Goal: Task Accomplishment & Management: Manage account settings

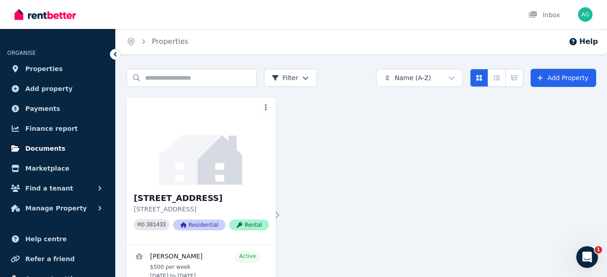
click at [43, 142] on link "Documents" at bounding box center [57, 148] width 101 height 18
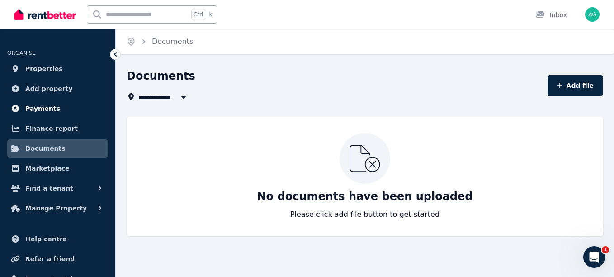
click at [36, 110] on span "Payments" at bounding box center [42, 108] width 35 height 11
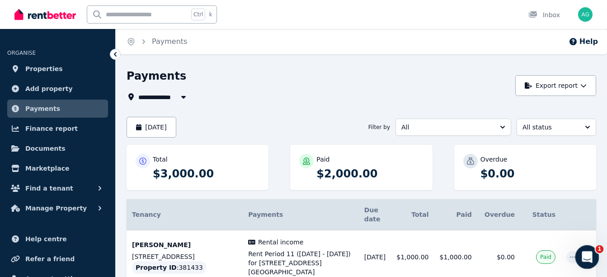
click at [596, 251] on div "Open Intercom Messenger" at bounding box center [586, 255] width 30 height 30
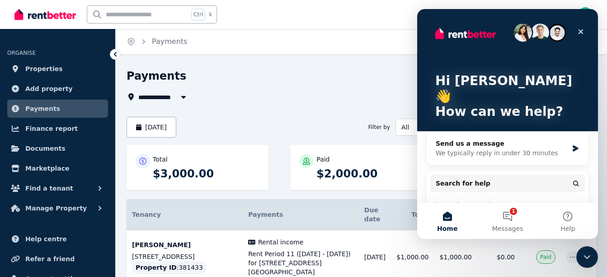
drag, startPoint x: 508, startPoint y: 217, endPoint x: 456, endPoint y: 202, distance: 54.8
click at [455, 216] on div "Rental Payments - How They Work" at bounding box center [502, 220] width 133 height 9
click at [511, 216] on button "1 Messages" at bounding box center [507, 221] width 60 height 36
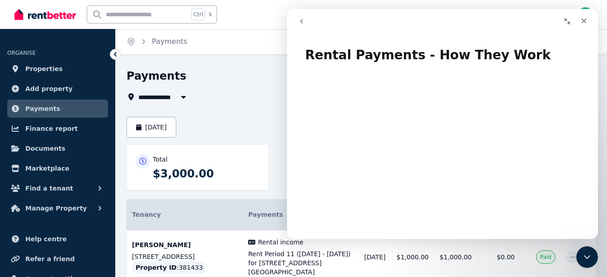
click at [303, 22] on icon "go back" at bounding box center [301, 21] width 7 height 7
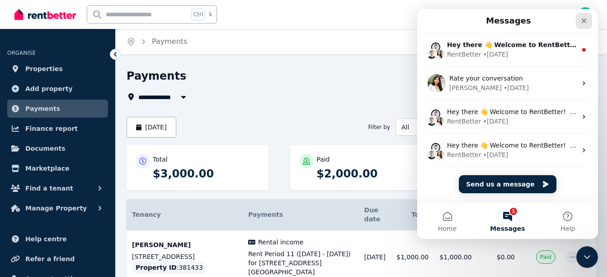
click at [587, 20] on icon "Close" at bounding box center [583, 20] width 7 height 7
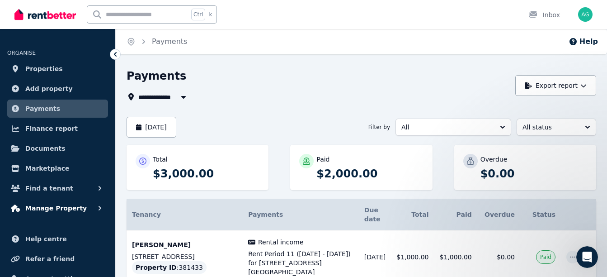
click at [79, 209] on button "Manage Property" at bounding box center [57, 208] width 101 height 18
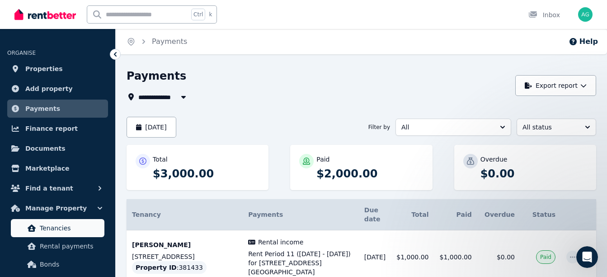
click at [72, 228] on span "Tenancies" at bounding box center [70, 227] width 61 height 11
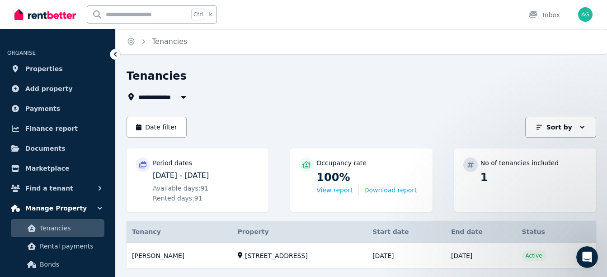
click at [74, 206] on span "Manage Property" at bounding box center [55, 208] width 61 height 11
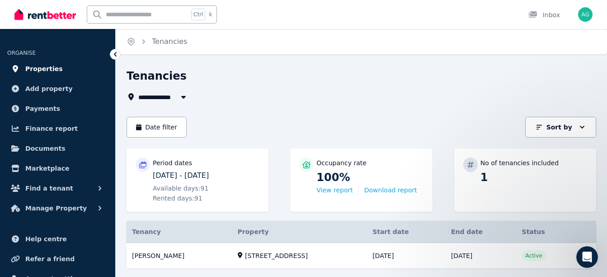
click at [53, 69] on span "Properties" at bounding box center [44, 68] width 38 height 11
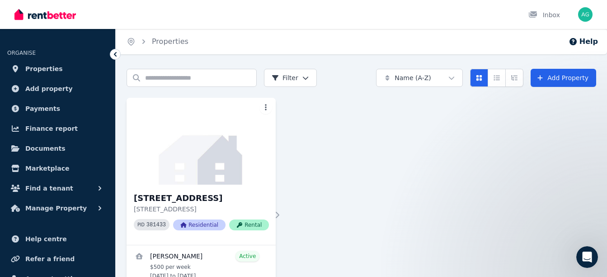
drag, startPoint x: 606, startPoint y: 109, endPoint x: 603, endPoint y: 144, distance: 35.3
click at [603, 144] on div "Search properties Filter Name (A-Z) Add Property 9/18 San Francisco Ave, Coffs …" at bounding box center [361, 185] width 491 height 232
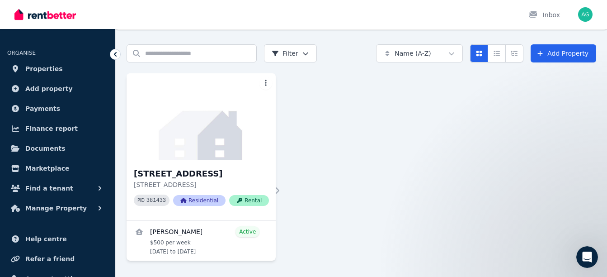
scroll to position [46, 0]
click at [185, 167] on h3 "[STREET_ADDRESS]" at bounding box center [201, 173] width 135 height 13
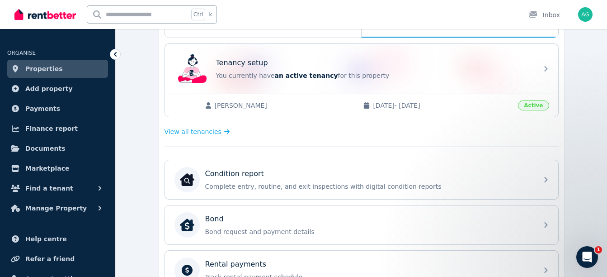
scroll to position [174, 0]
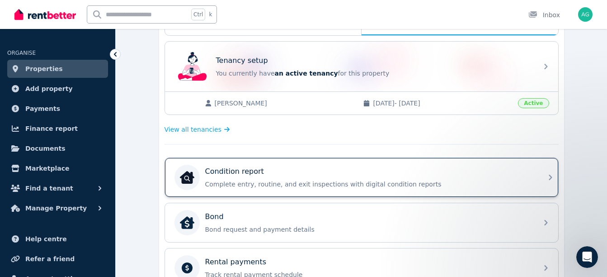
click at [546, 179] on icon at bounding box center [550, 177] width 11 height 11
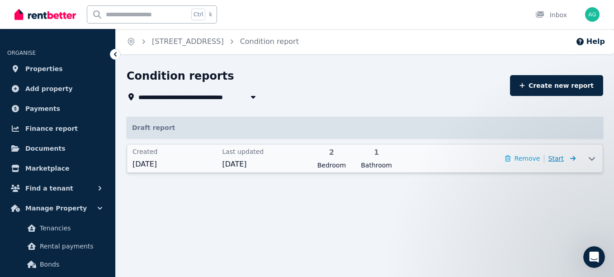
click at [570, 160] on icon at bounding box center [570, 158] width 9 height 6
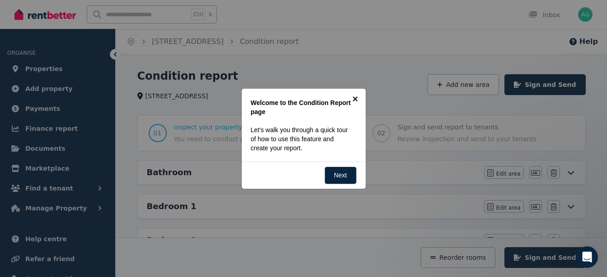
drag, startPoint x: 356, startPoint y: 98, endPoint x: 372, endPoint y: 121, distance: 28.3
click at [356, 99] on link "×" at bounding box center [355, 99] width 20 height 20
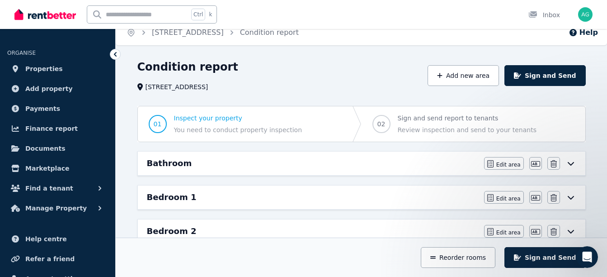
scroll to position [7, 0]
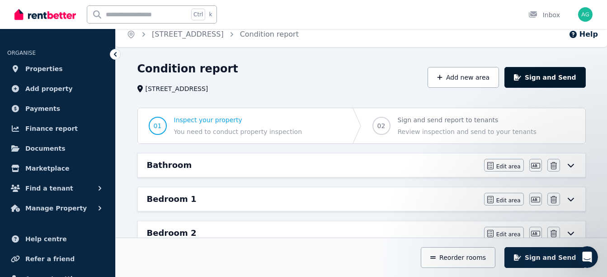
click at [557, 78] on button "Sign and Send" at bounding box center [544, 77] width 81 height 21
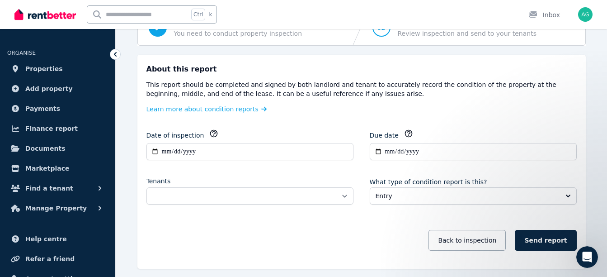
scroll to position [108, 0]
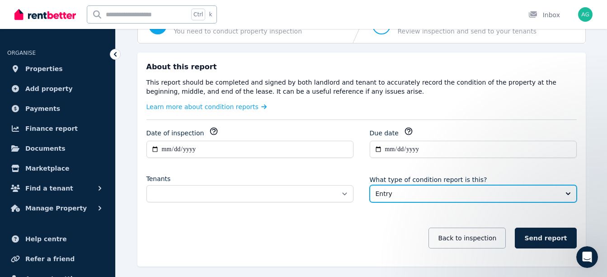
click at [565, 193] on button "Entry" at bounding box center [473, 193] width 207 height 17
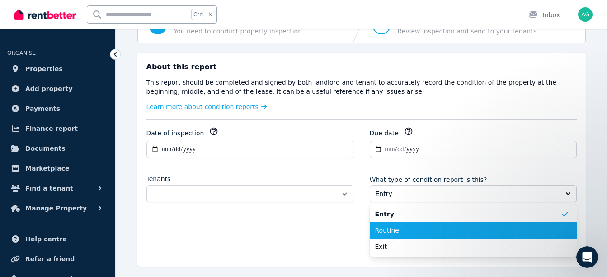
click at [550, 228] on span "Routine" at bounding box center [467, 230] width 185 height 9
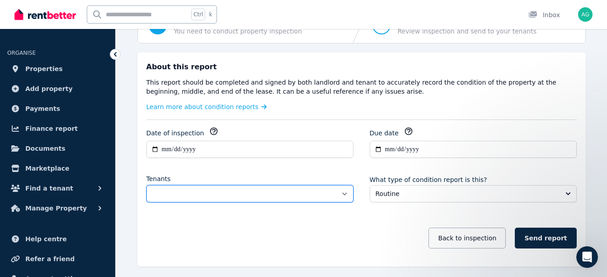
click at [344, 195] on select "**********" at bounding box center [249, 193] width 207 height 17
select select "**********"
click at [146, 185] on select "**********" at bounding box center [249, 193] width 207 height 17
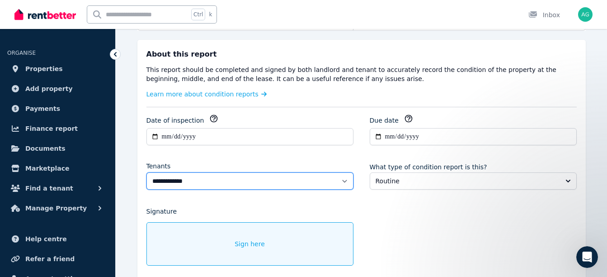
scroll to position [119, 0]
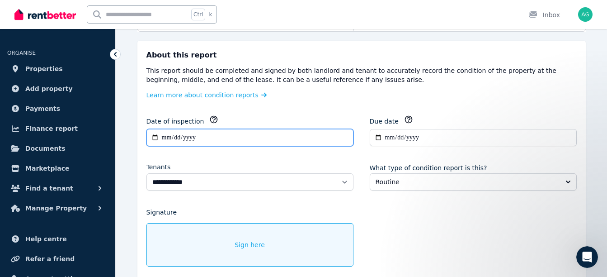
click at [167, 136] on input "**********" at bounding box center [249, 137] width 207 height 17
type input "**********"
click at [215, 133] on input "**********" at bounding box center [249, 137] width 207 height 17
click at [162, 136] on input "**********" at bounding box center [249, 137] width 207 height 17
type input "**********"
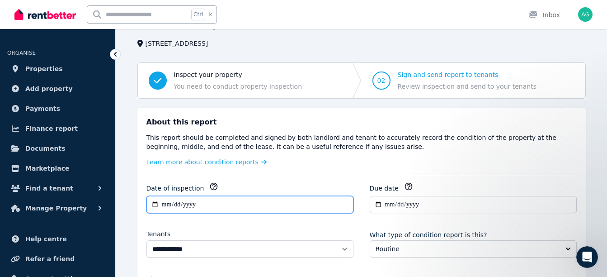
scroll to position [52, 0]
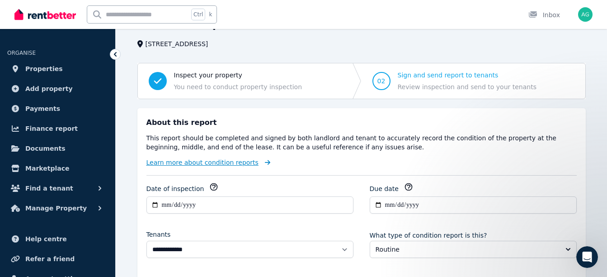
click at [246, 165] on link "Learn more about condition reports" at bounding box center [208, 162] width 124 height 9
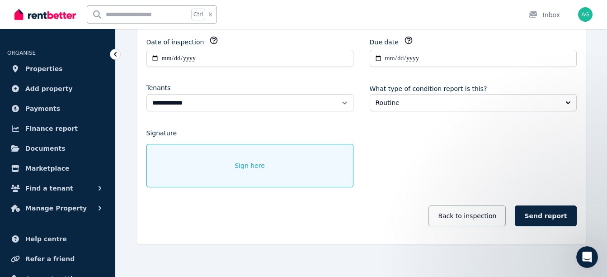
scroll to position [207, 0]
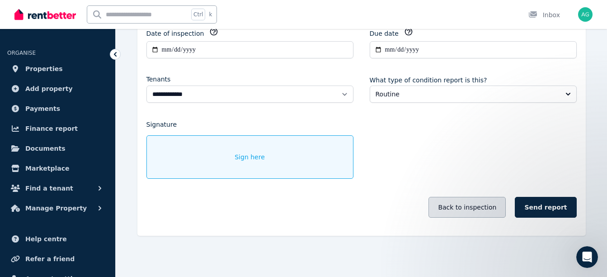
click at [490, 205] on button "Back to inspection" at bounding box center [467, 207] width 77 height 21
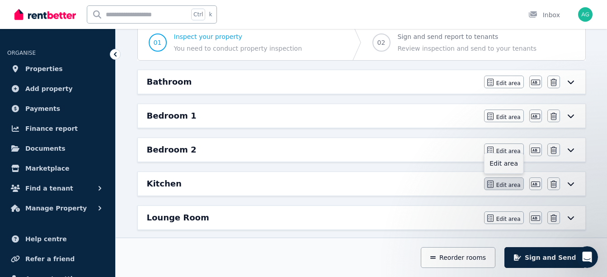
scroll to position [39, 0]
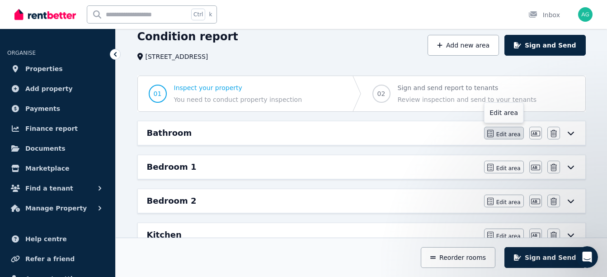
click at [512, 132] on span "Edit area" at bounding box center [508, 134] width 24 height 7
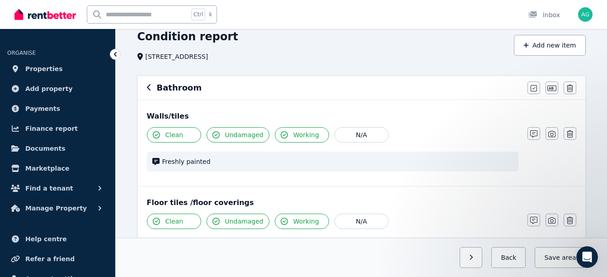
scroll to position [0, 0]
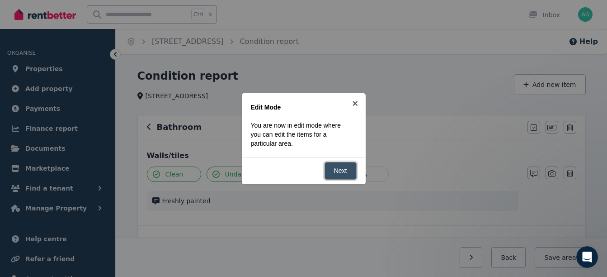
click at [349, 166] on link "Next" at bounding box center [341, 171] width 32 height 18
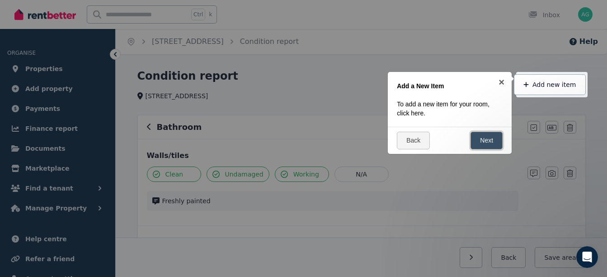
click at [482, 146] on link "Next" at bounding box center [487, 141] width 32 height 18
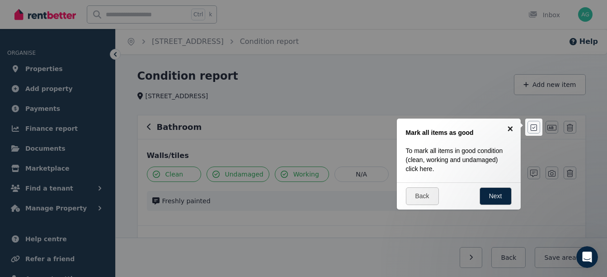
click at [511, 126] on link "×" at bounding box center [510, 128] width 20 height 20
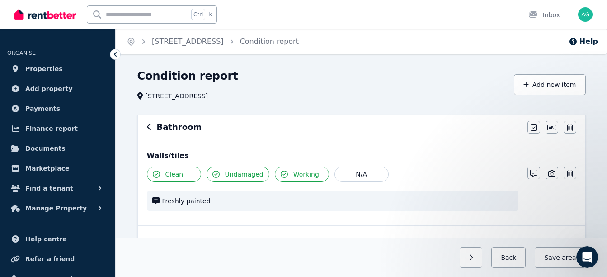
click at [303, 175] on span "Working" at bounding box center [306, 174] width 26 height 9
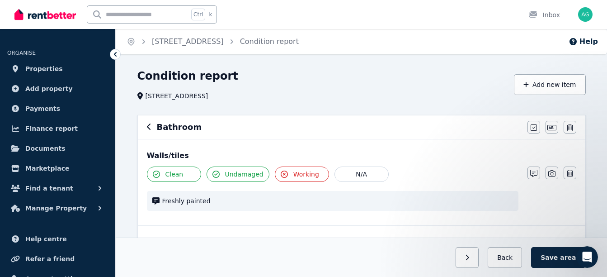
click at [301, 176] on span "Working" at bounding box center [306, 174] width 26 height 9
click at [281, 172] on icon "button" at bounding box center [284, 173] width 7 height 7
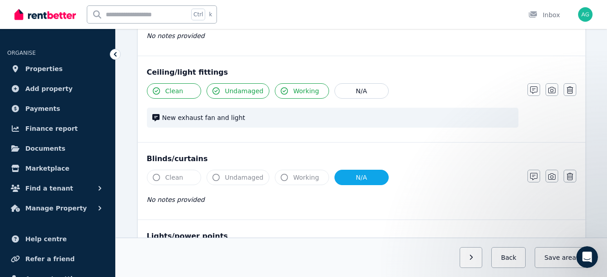
scroll to position [426, 0]
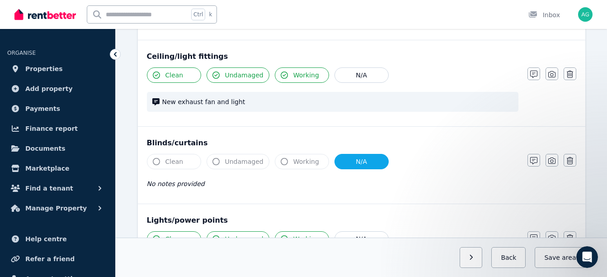
click at [155, 165] on button "Clean" at bounding box center [174, 161] width 54 height 15
click at [365, 158] on button "N/A" at bounding box center [361, 161] width 54 height 15
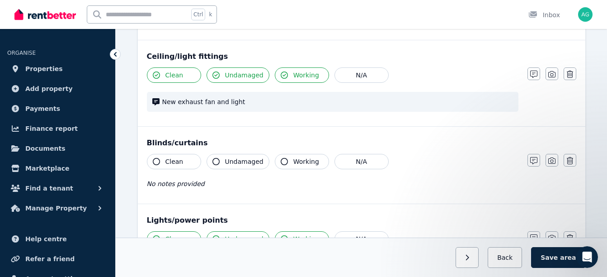
click at [153, 159] on icon "button" at bounding box center [156, 161] width 7 height 7
click at [215, 158] on icon "button" at bounding box center [215, 161] width 7 height 7
click at [281, 160] on icon "button" at bounding box center [284, 161] width 7 height 7
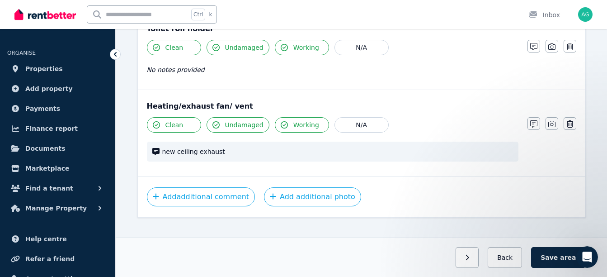
scroll to position [1234, 0]
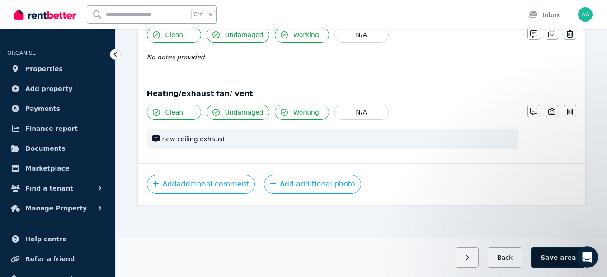
click at [571, 261] on span "area" at bounding box center [568, 257] width 16 height 9
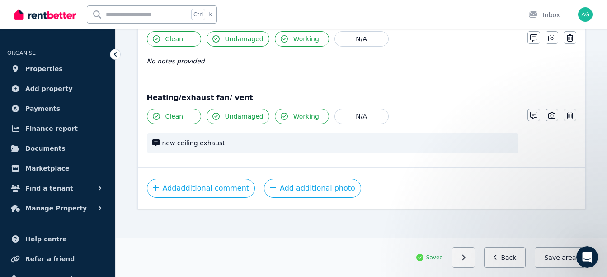
scroll to position [1229, 0]
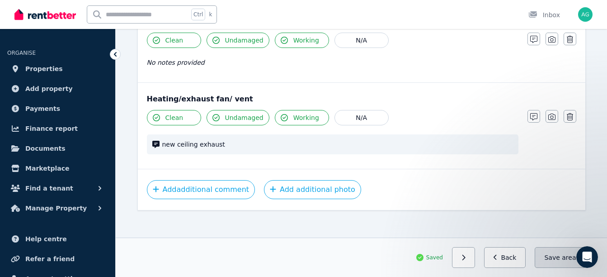
click at [550, 256] on button "Save area" at bounding box center [560, 257] width 51 height 21
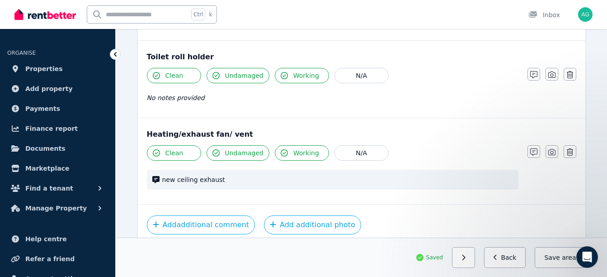
scroll to position [1234, 0]
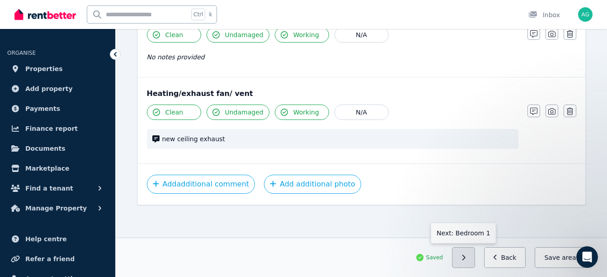
click at [470, 253] on button "button" at bounding box center [463, 257] width 23 height 21
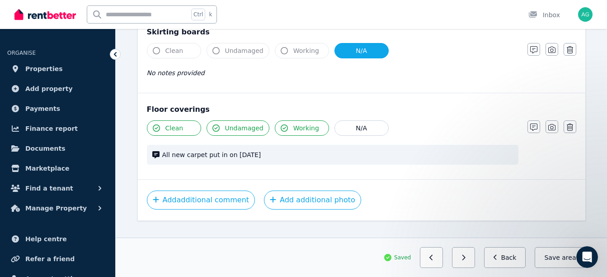
scroll to position [725, 0]
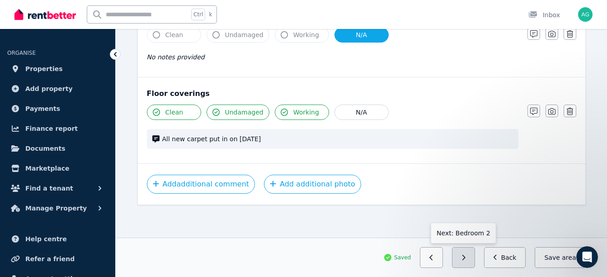
click at [474, 258] on button "button" at bounding box center [463, 257] width 23 height 21
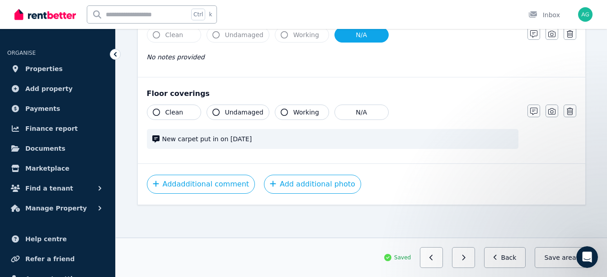
scroll to position [716, 0]
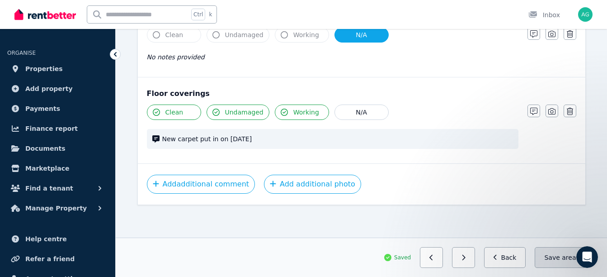
click at [567, 256] on span "area" at bounding box center [569, 257] width 14 height 9
click at [562, 259] on button "Save area" at bounding box center [560, 257] width 51 height 21
click at [472, 251] on button "button" at bounding box center [463, 257] width 23 height 21
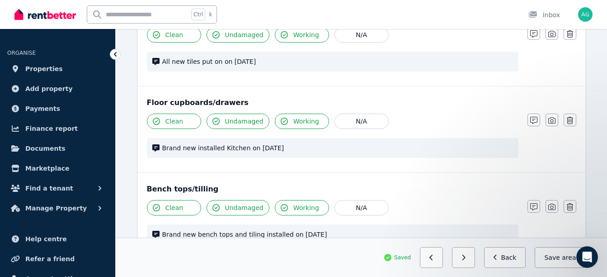
scroll to position [1244, 0]
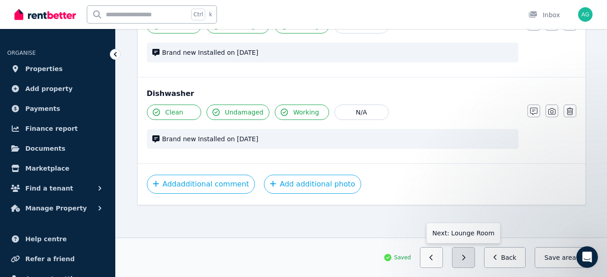
drag, startPoint x: 472, startPoint y: 251, endPoint x: 471, endPoint y: 257, distance: 5.9
drag, startPoint x: 471, startPoint y: 257, endPoint x: 405, endPoint y: 195, distance: 90.8
click at [405, 195] on div "Add additional comment Add additional photo" at bounding box center [362, 183] width 448 height 41
click at [567, 260] on span "area" at bounding box center [569, 257] width 14 height 9
click at [466, 256] on icon "button" at bounding box center [464, 257] width 4 height 6
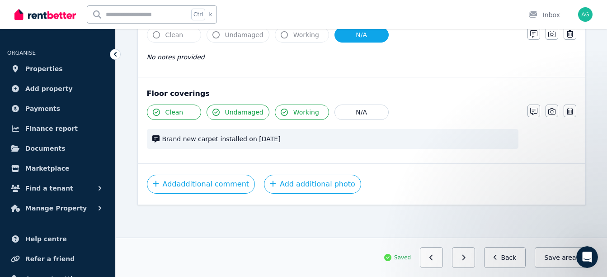
scroll to position [639, 0]
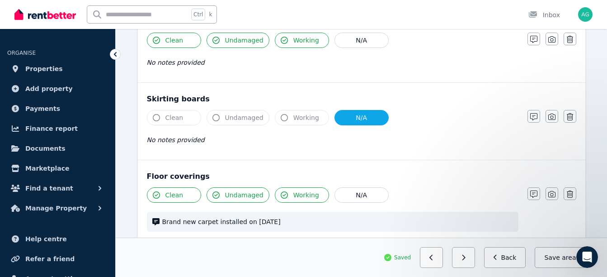
click at [466, 256] on icon "button" at bounding box center [464, 257] width 4 height 6
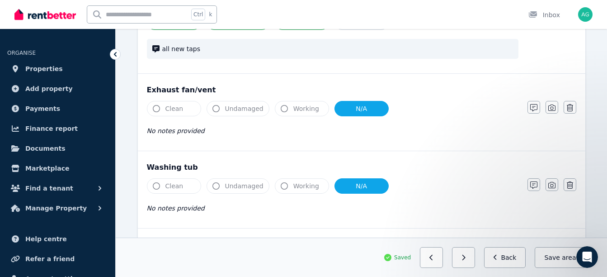
scroll to position [642, 0]
click at [158, 108] on icon "button" at bounding box center [156, 108] width 7 height 7
click at [351, 108] on button "N/A" at bounding box center [361, 108] width 54 height 15
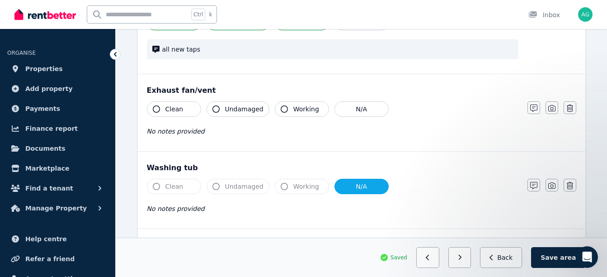
click at [155, 103] on button "Clean" at bounding box center [174, 108] width 54 height 15
click at [218, 107] on icon "button" at bounding box center [215, 108] width 7 height 7
click at [281, 106] on icon "button" at bounding box center [284, 108] width 7 height 7
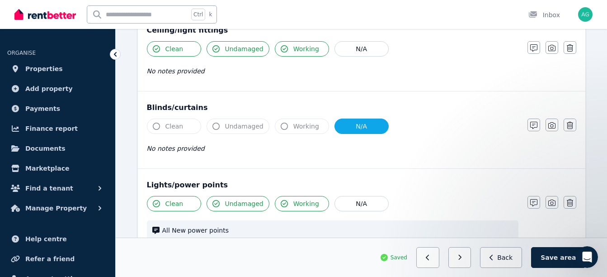
scroll to position [375, 0]
click at [348, 131] on button "N/A" at bounding box center [361, 126] width 54 height 15
click at [158, 126] on icon "button" at bounding box center [156, 126] width 7 height 7
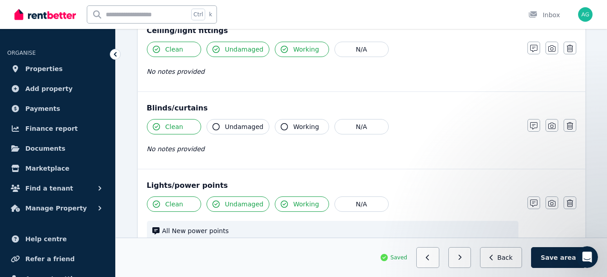
click at [218, 126] on icon "button" at bounding box center [215, 126] width 7 height 7
click at [275, 124] on button "Working" at bounding box center [302, 126] width 54 height 15
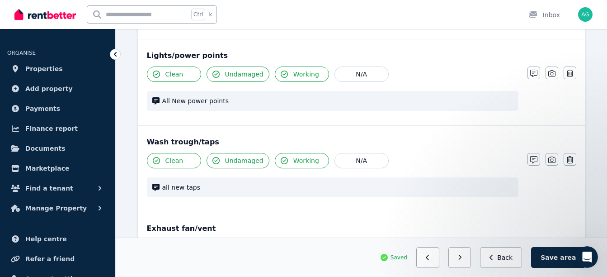
scroll to position [505, 0]
click at [562, 261] on button "Save area" at bounding box center [558, 257] width 54 height 21
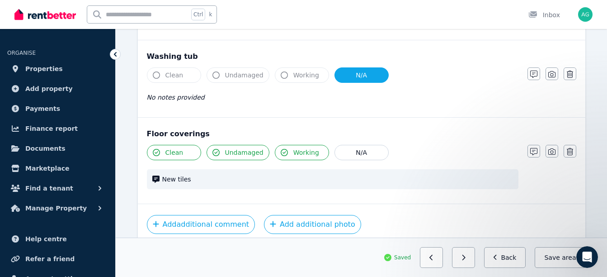
scroll to position [794, 0]
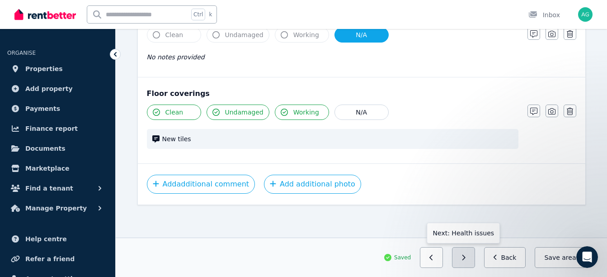
click at [475, 256] on button "button" at bounding box center [463, 257] width 23 height 21
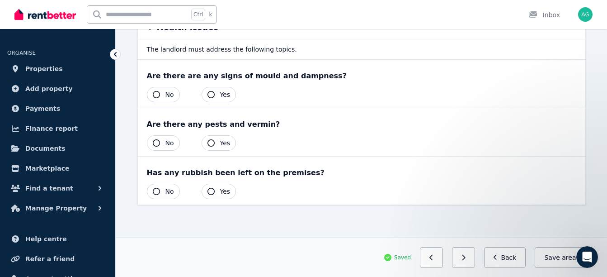
scroll to position [0, 0]
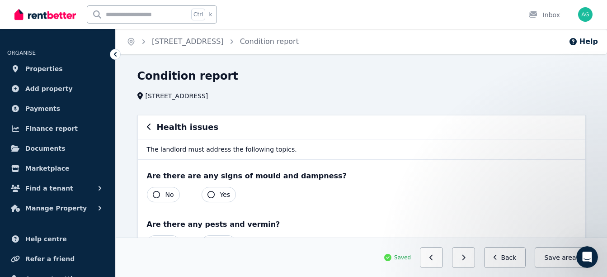
click at [153, 193] on icon "button" at bounding box center [156, 194] width 7 height 7
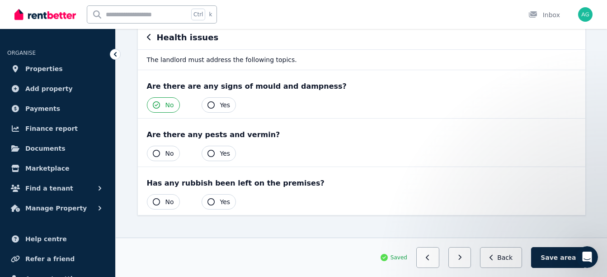
scroll to position [90, 0]
click at [155, 152] on icon "button" at bounding box center [156, 152] width 7 height 7
click at [154, 198] on icon "button" at bounding box center [156, 201] width 7 height 7
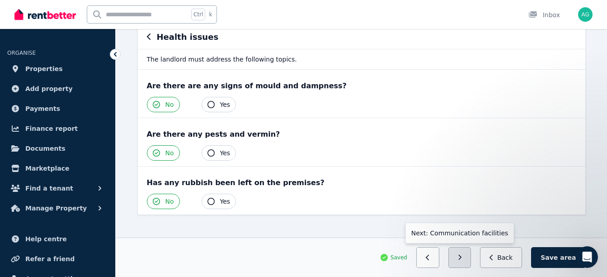
click at [462, 259] on icon "button" at bounding box center [460, 257] width 4 height 6
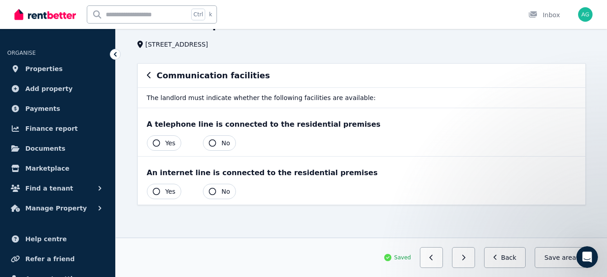
scroll to position [52, 0]
click at [156, 142] on icon "button" at bounding box center [156, 142] width 7 height 7
click at [156, 143] on icon "button" at bounding box center [156, 142] width 7 height 7
click at [214, 141] on icon "button" at bounding box center [212, 142] width 7 height 7
click at [209, 145] on icon "button" at bounding box center [212, 142] width 7 height 7
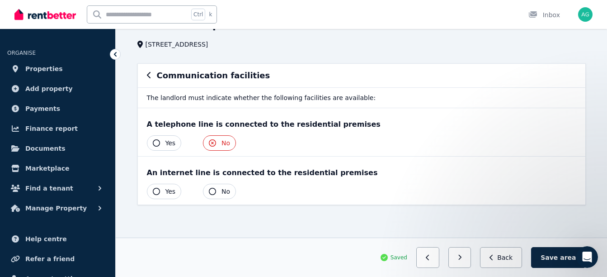
click at [209, 139] on button "No" at bounding box center [219, 142] width 33 height 15
click at [157, 185] on button "Yes" at bounding box center [164, 191] width 35 height 15
click at [471, 255] on button "button" at bounding box center [459, 257] width 23 height 21
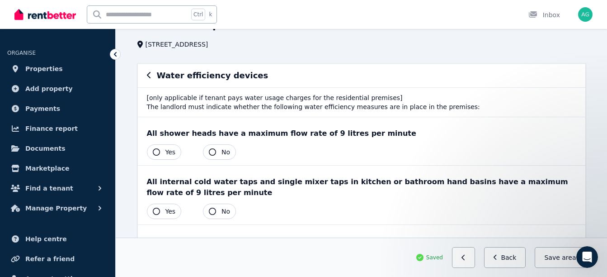
click at [157, 152] on icon "button" at bounding box center [156, 151] width 7 height 7
click at [155, 212] on icon "button" at bounding box center [156, 210] width 7 height 7
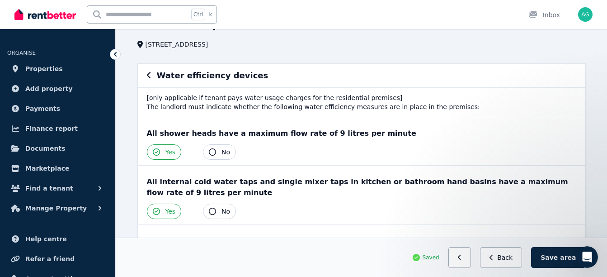
scroll to position [242, 0]
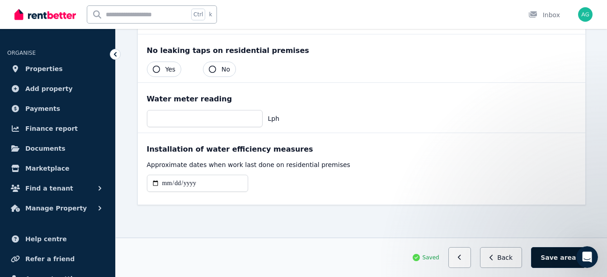
click at [565, 256] on span "area" at bounding box center [568, 257] width 16 height 9
click at [152, 67] on button "Yes" at bounding box center [164, 68] width 35 height 15
click at [555, 260] on button "Save area" at bounding box center [558, 257] width 54 height 21
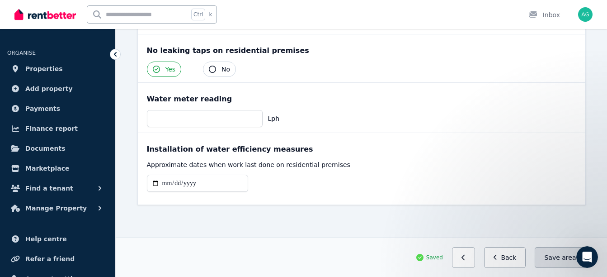
click at [556, 260] on button "Save area" at bounding box center [560, 257] width 51 height 21
click at [560, 255] on button "Save area" at bounding box center [560, 257] width 51 height 21
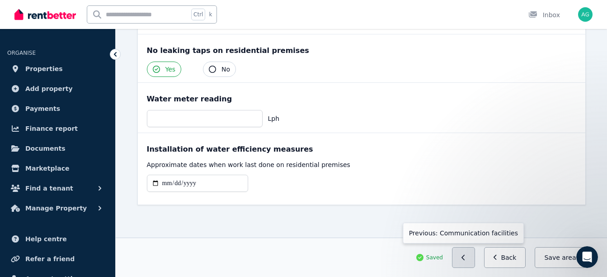
click at [466, 257] on icon "button" at bounding box center [464, 257] width 4 height 6
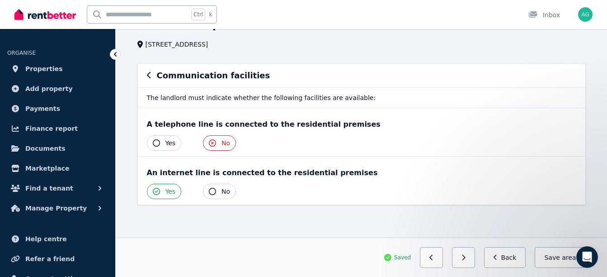
click at [212, 143] on icon "button" at bounding box center [212, 142] width 7 height 7
click at [209, 141] on icon "button" at bounding box center [212, 142] width 7 height 7
click at [475, 257] on button "button" at bounding box center [463, 257] width 23 height 21
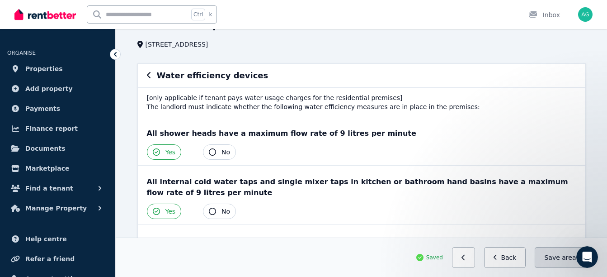
click at [553, 263] on button "Save area" at bounding box center [560, 257] width 51 height 21
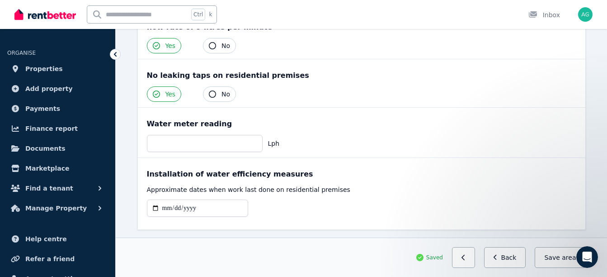
scroll to position [242, 0]
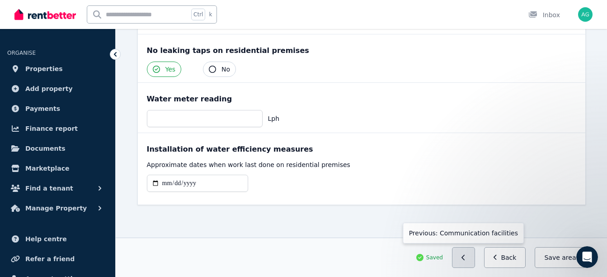
click at [464, 257] on button "button" at bounding box center [463, 257] width 23 height 21
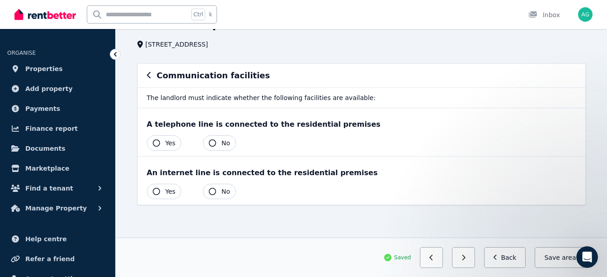
scroll to position [52, 0]
click at [207, 142] on button "No" at bounding box center [219, 142] width 33 height 15
click at [218, 142] on button "No" at bounding box center [219, 142] width 33 height 15
click at [547, 261] on button "Save area" at bounding box center [560, 257] width 51 height 21
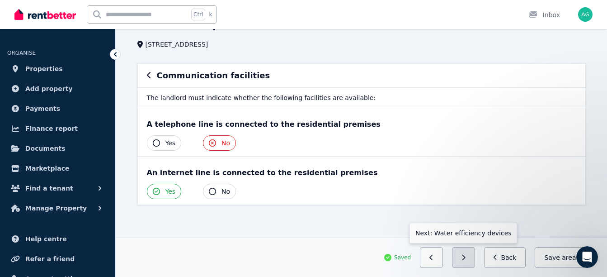
click at [474, 255] on button "button" at bounding box center [463, 257] width 23 height 21
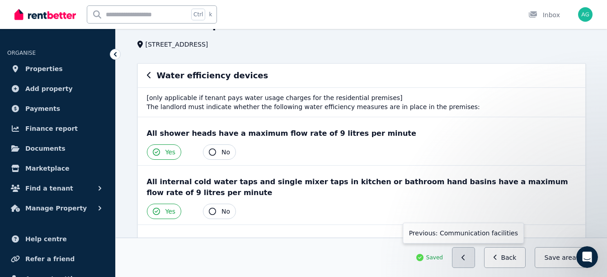
click at [466, 256] on icon "button" at bounding box center [464, 257] width 4 height 6
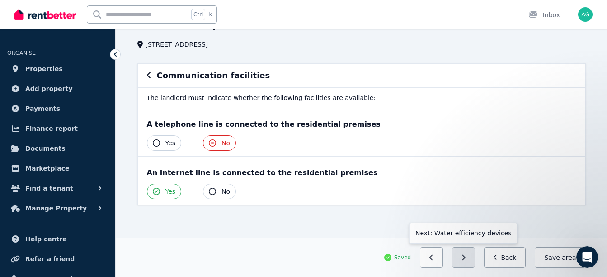
click at [466, 257] on icon "button" at bounding box center [463, 256] width 3 height 5
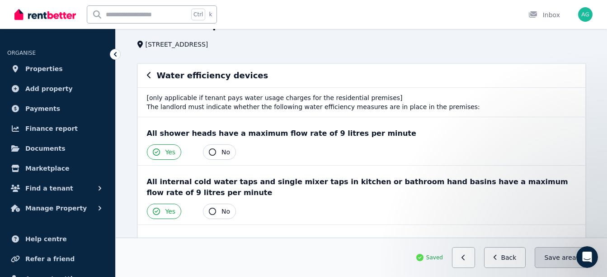
click at [553, 254] on button "Save area" at bounding box center [560, 257] width 51 height 21
click at [553, 257] on button "Save area" at bounding box center [560, 257] width 51 height 21
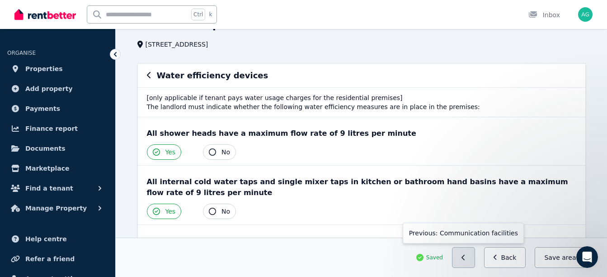
click at [473, 258] on button "button" at bounding box center [463, 257] width 23 height 21
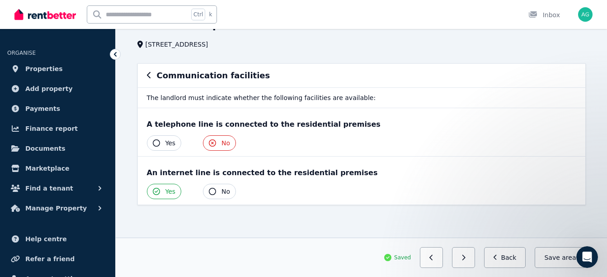
click at [213, 141] on icon "button" at bounding box center [212, 142] width 7 height 7
click at [155, 143] on icon "button" at bounding box center [156, 142] width 7 height 7
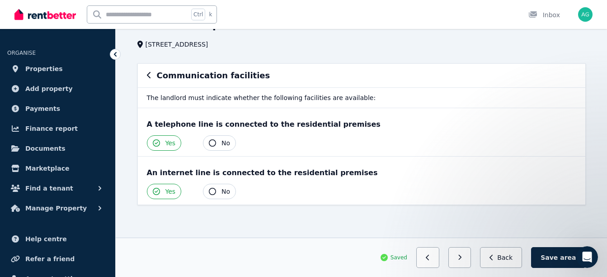
click at [160, 142] on icon "button" at bounding box center [156, 142] width 7 height 7
click at [156, 142] on icon "button" at bounding box center [156, 142] width 7 height 7
click at [174, 139] on button "Yes" at bounding box center [164, 142] width 35 height 15
click at [545, 256] on button "Save area" at bounding box center [558, 257] width 54 height 21
click at [552, 255] on button "Save area" at bounding box center [560, 257] width 51 height 21
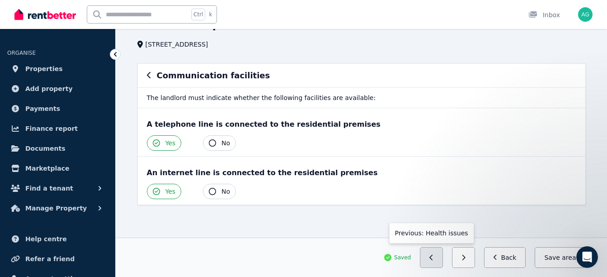
click at [433, 259] on icon "button" at bounding box center [431, 257] width 4 height 6
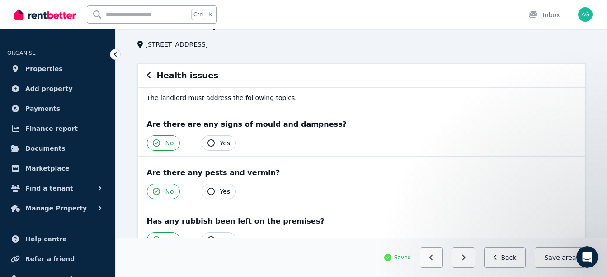
click at [433, 259] on icon "button" at bounding box center [431, 257] width 4 height 6
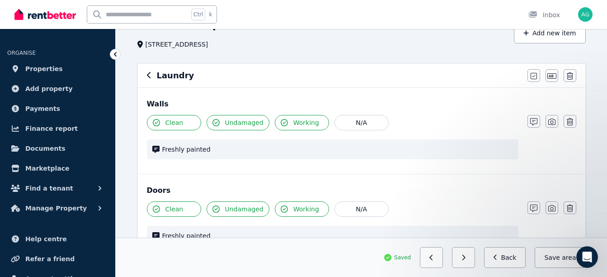
click at [433, 259] on icon "button" at bounding box center [431, 257] width 4 height 6
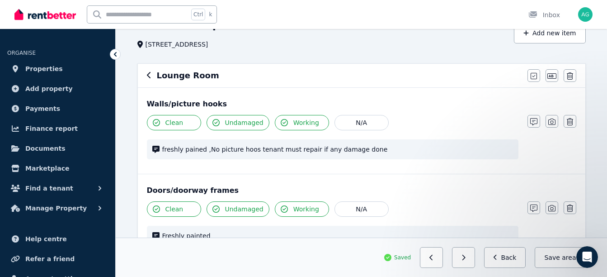
click at [433, 259] on icon "button" at bounding box center [431, 257] width 4 height 6
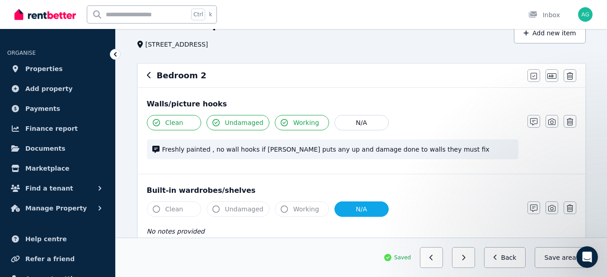
click at [433, 259] on icon "button" at bounding box center [431, 257] width 4 height 6
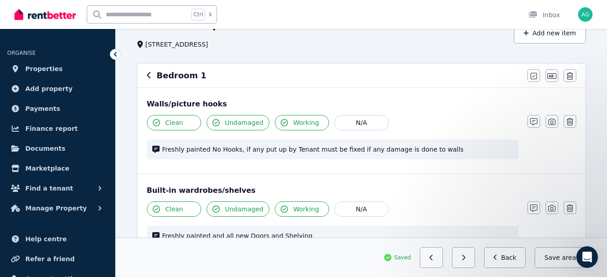
click at [433, 259] on icon "button" at bounding box center [431, 257] width 4 height 6
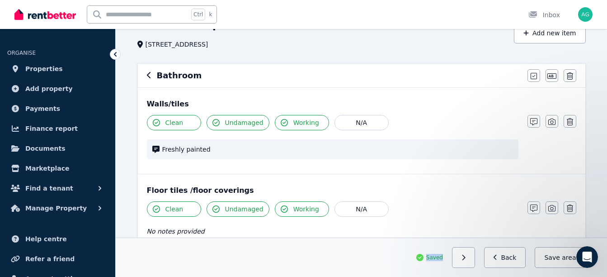
click at [437, 259] on span "Saved" at bounding box center [434, 257] width 17 height 7
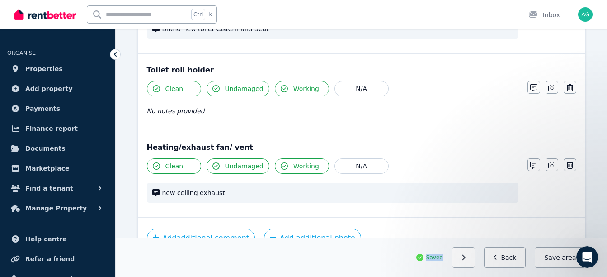
scroll to position [1234, 0]
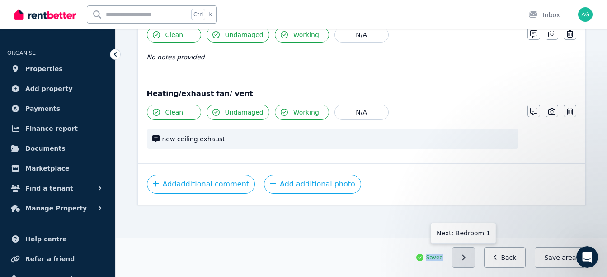
click at [474, 259] on button "button" at bounding box center [463, 257] width 23 height 21
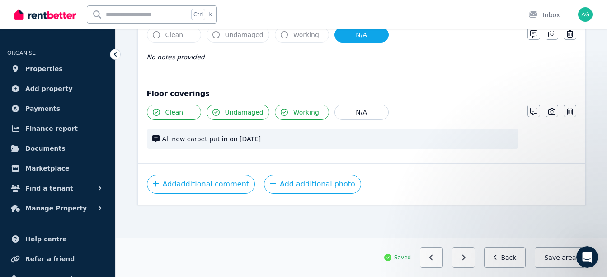
scroll to position [725, 0]
click at [474, 259] on button "button" at bounding box center [463, 257] width 23 height 21
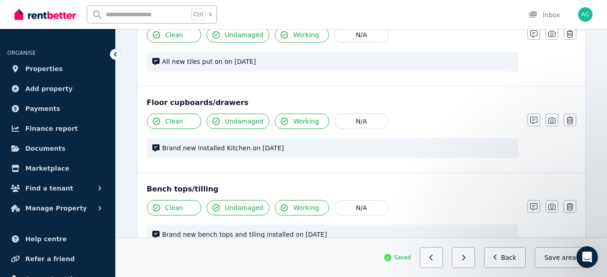
scroll to position [1244, 0]
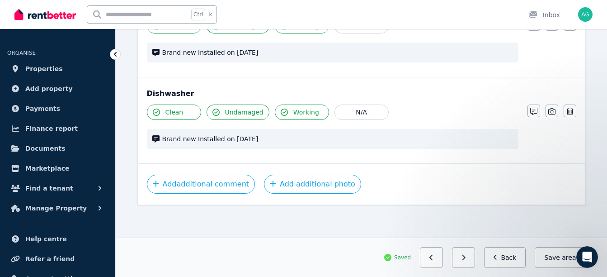
click at [474, 259] on button "button" at bounding box center [463, 257] width 23 height 21
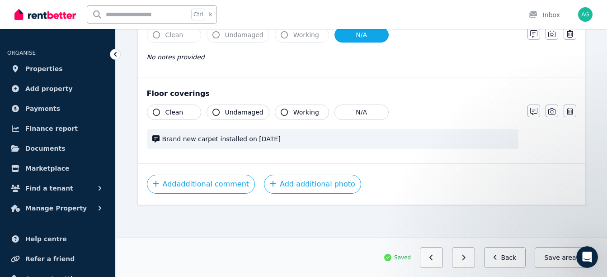
scroll to position [639, 0]
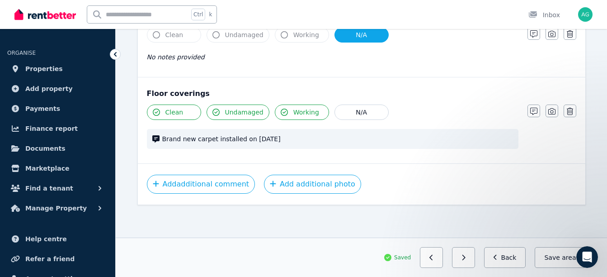
click at [474, 259] on button "button" at bounding box center [463, 257] width 23 height 21
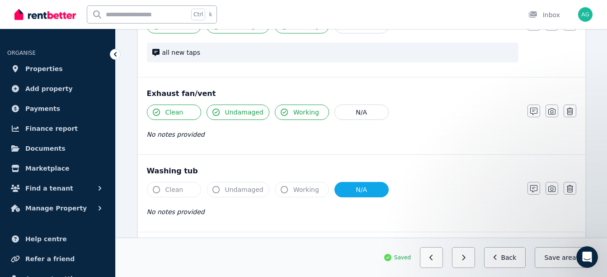
scroll to position [794, 0]
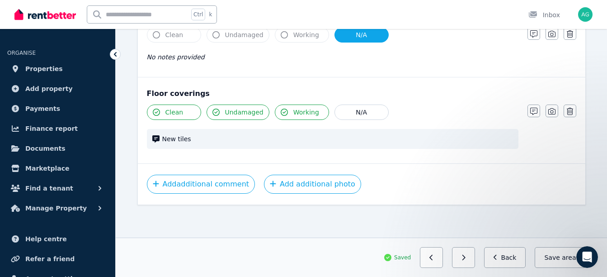
click at [474, 259] on button "button" at bounding box center [463, 257] width 23 height 21
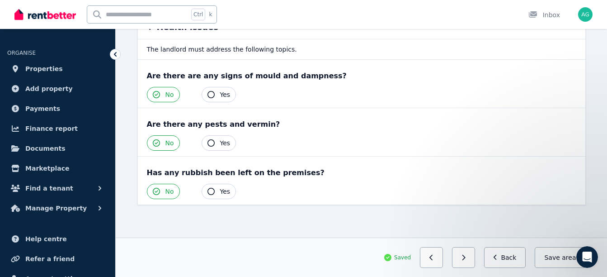
click at [474, 259] on button "button" at bounding box center [463, 257] width 23 height 21
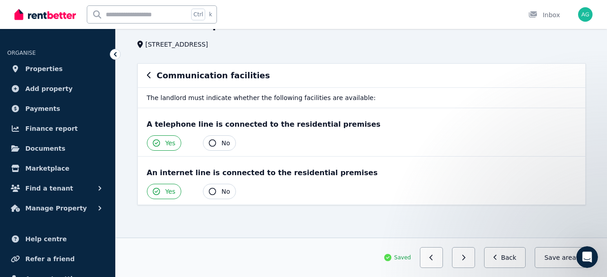
click at [474, 259] on button "button" at bounding box center [463, 257] width 23 height 21
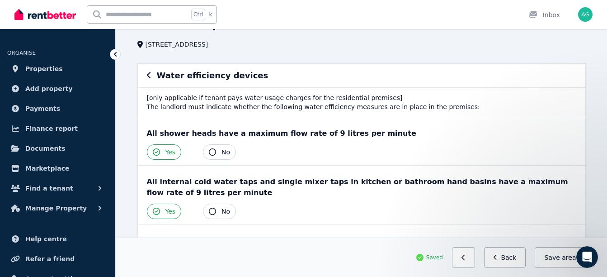
click at [474, 259] on button "button" at bounding box center [463, 257] width 23 height 21
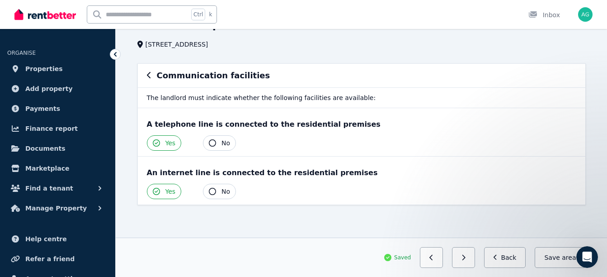
click at [474, 259] on button "button" at bounding box center [463, 257] width 23 height 21
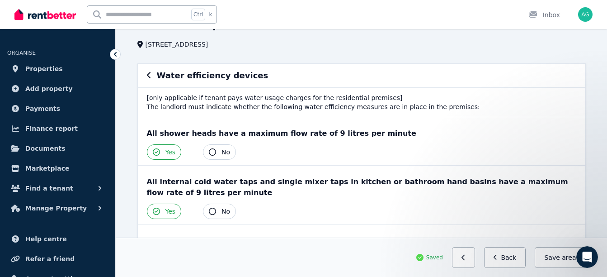
click at [474, 259] on button "button" at bounding box center [463, 257] width 23 height 21
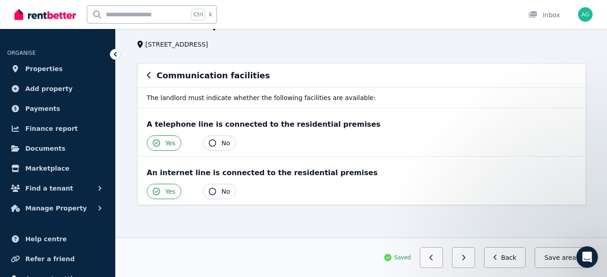
click at [474, 259] on button "button" at bounding box center [463, 257] width 23 height 21
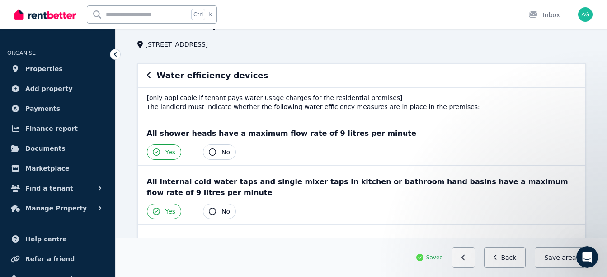
scroll to position [0, 0]
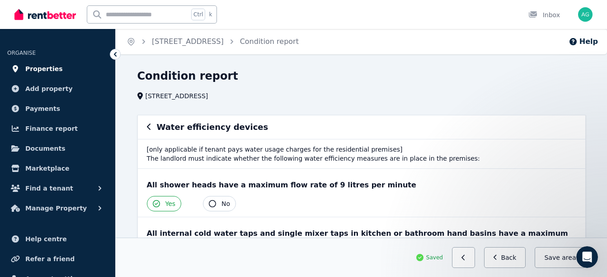
click at [48, 66] on span "Properties" at bounding box center [44, 68] width 38 height 11
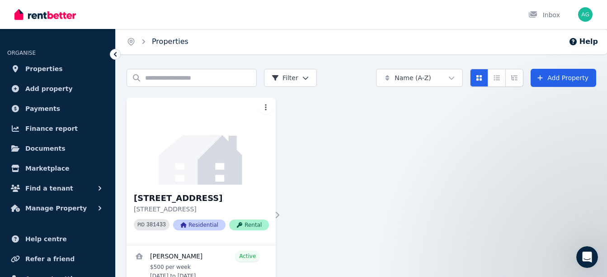
click at [152, 42] on link "Properties" at bounding box center [170, 41] width 37 height 9
click at [254, 230] on span "Rental" at bounding box center [249, 224] width 40 height 11
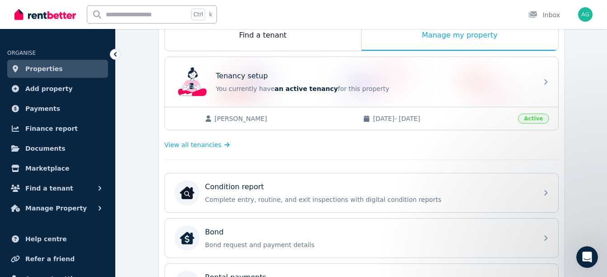
scroll to position [160, 0]
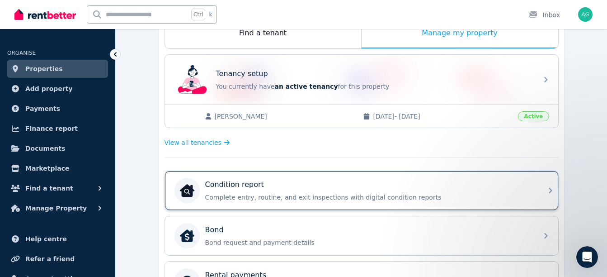
drag, startPoint x: 530, startPoint y: 192, endPoint x: 341, endPoint y: 192, distance: 189.4
click at [341, 192] on div "Condition report Complete entry, routine, and exit inspections with digital con…" at bounding box center [368, 190] width 327 height 23
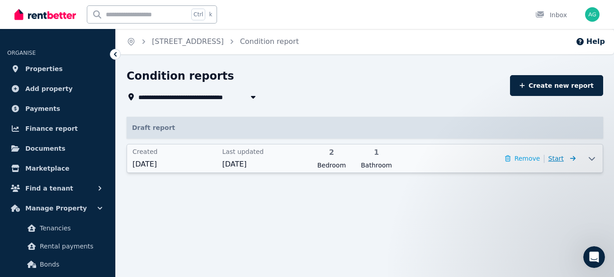
click at [575, 161] on icon at bounding box center [570, 158] width 9 height 6
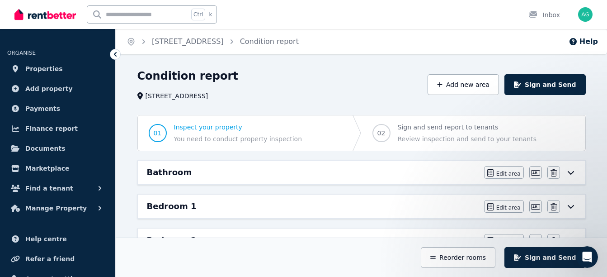
click at [413, 140] on span "Review inspection and send to your tenants" at bounding box center [467, 138] width 139 height 9
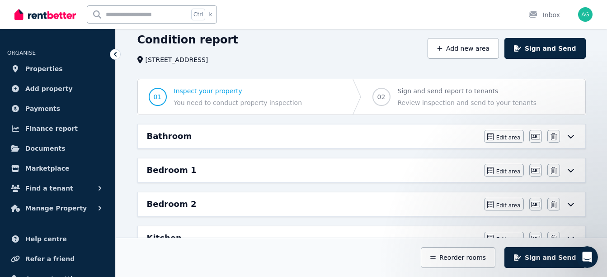
scroll to position [38, 0]
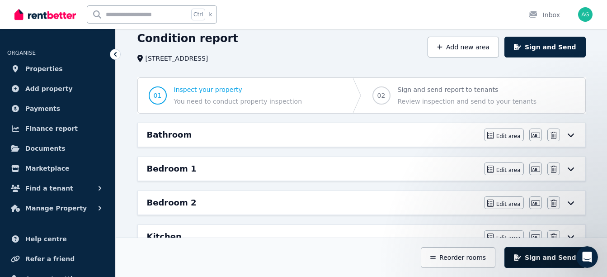
click at [552, 259] on button "Sign and Send" at bounding box center [544, 257] width 81 height 21
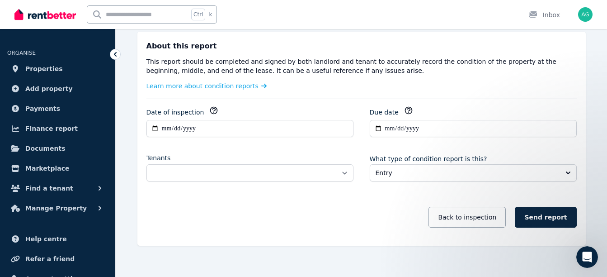
scroll to position [138, 0]
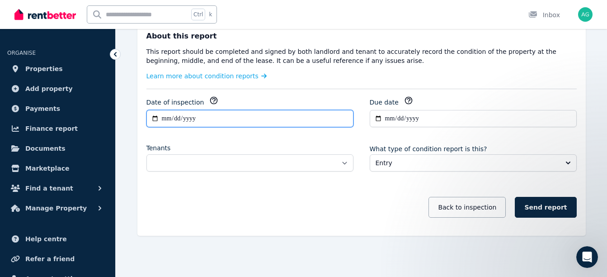
click at [165, 117] on input "**********" at bounding box center [249, 118] width 207 height 17
type input "**********"
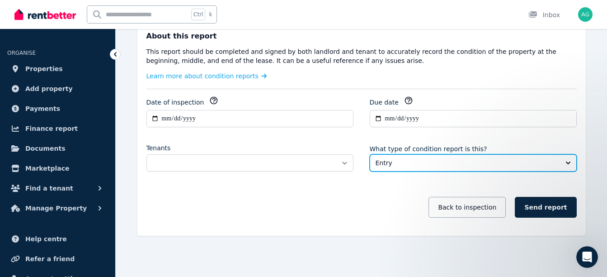
click at [565, 160] on button "Entry" at bounding box center [473, 162] width 207 height 17
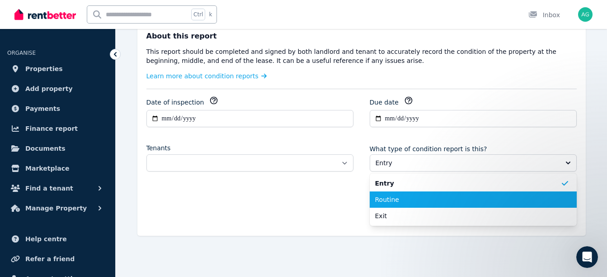
click at [539, 198] on span "Routine" at bounding box center [467, 199] width 185 height 9
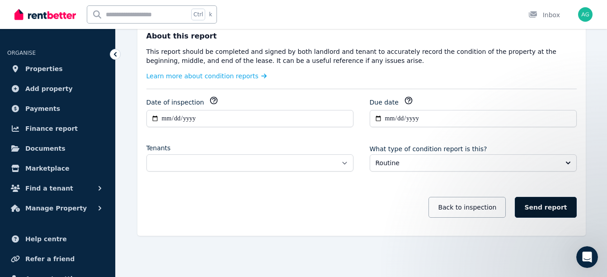
click at [556, 211] on button "Send report" at bounding box center [545, 207] width 61 height 21
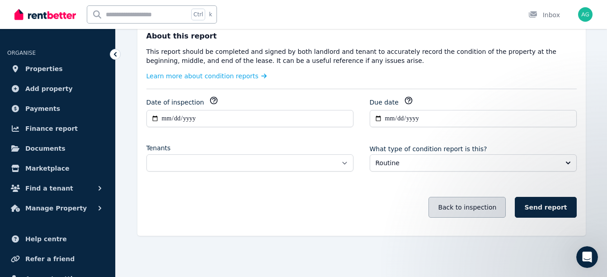
click at [484, 210] on button "Back to inspection" at bounding box center [467, 207] width 77 height 21
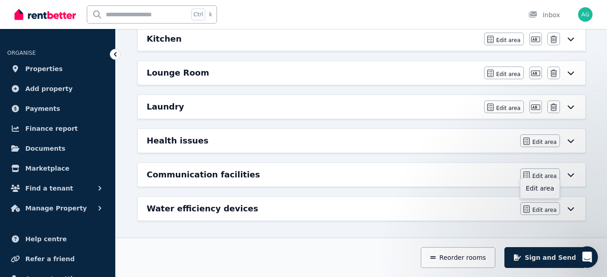
scroll to position [0, 0]
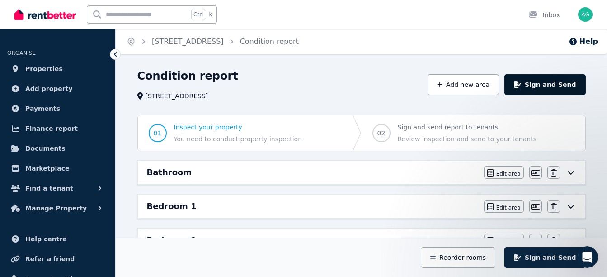
click at [563, 88] on button "Sign and Send" at bounding box center [544, 84] width 81 height 21
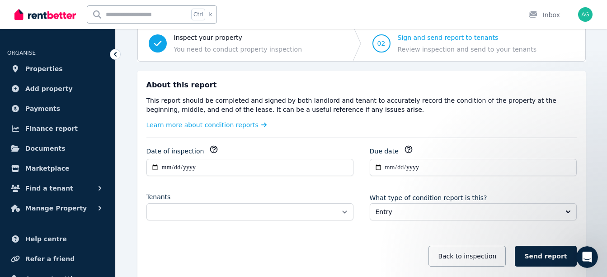
scroll to position [138, 0]
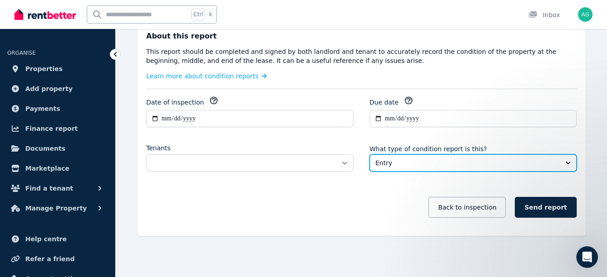
click at [563, 164] on button "Entry" at bounding box center [473, 162] width 207 height 17
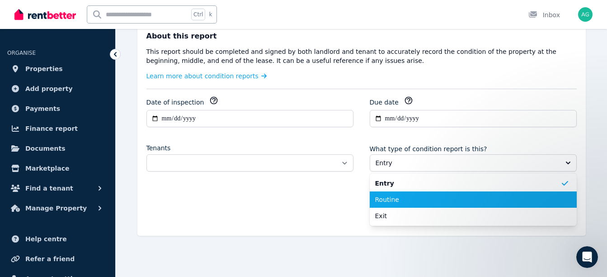
click at [485, 202] on span "Routine" at bounding box center [467, 199] width 185 height 9
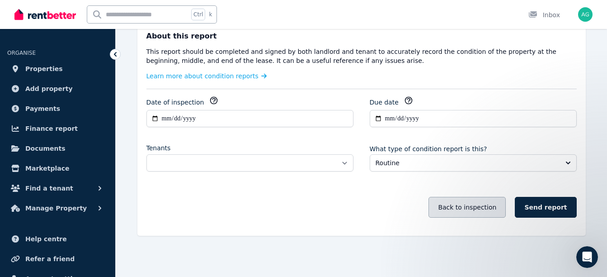
click at [497, 214] on button "Back to inspection" at bounding box center [467, 207] width 77 height 21
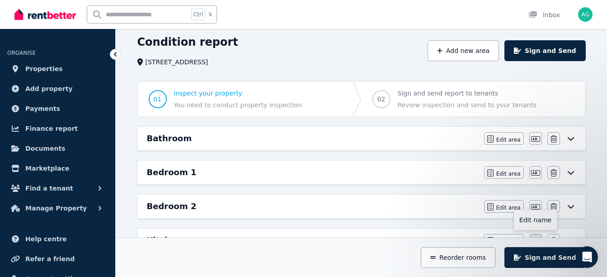
scroll to position [33, 0]
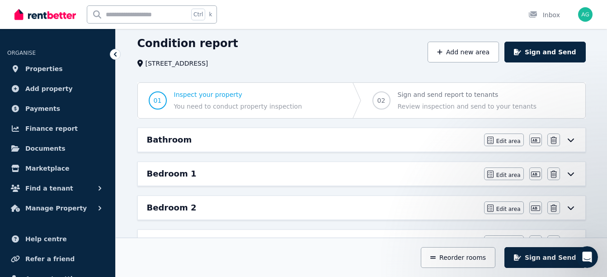
click at [569, 139] on icon at bounding box center [570, 140] width 6 height 4
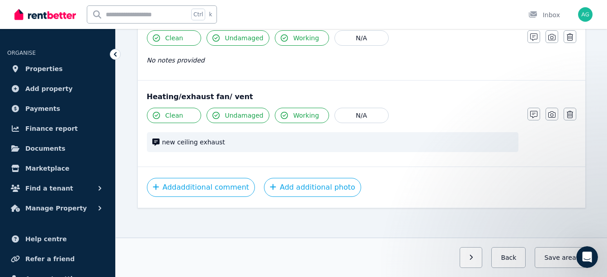
scroll to position [1234, 0]
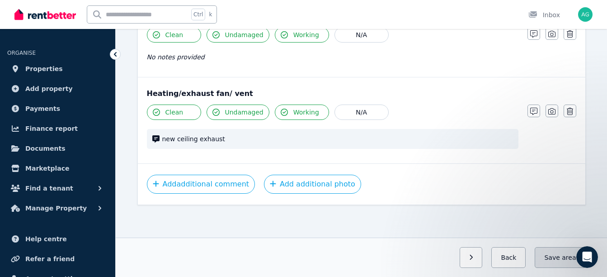
click at [555, 265] on button "Save area" at bounding box center [560, 257] width 51 height 21
click at [558, 257] on button "Save area" at bounding box center [560, 257] width 51 height 21
drag, startPoint x: 558, startPoint y: 257, endPoint x: 560, endPoint y: 263, distance: 5.7
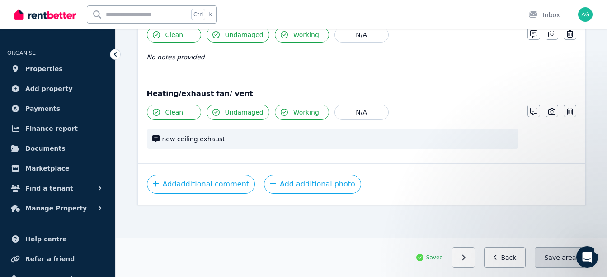
click at [560, 263] on button "Save area" at bounding box center [560, 257] width 51 height 21
click at [556, 258] on button "Save area" at bounding box center [560, 257] width 51 height 21
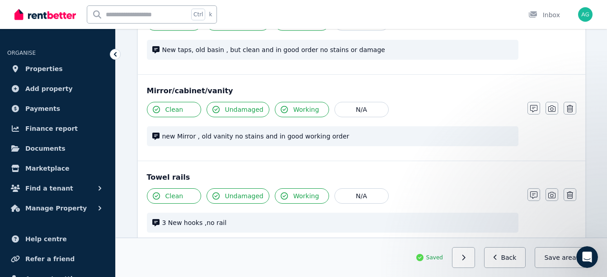
scroll to position [900, 0]
click at [466, 259] on icon "button" at bounding box center [464, 257] width 4 height 6
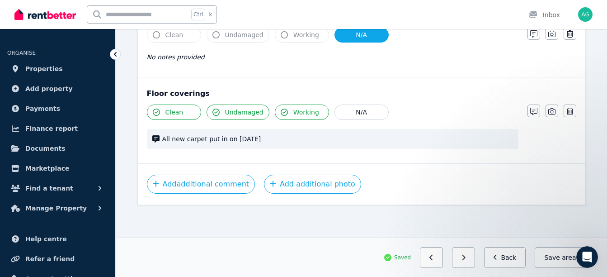
click at [466, 259] on icon "button" at bounding box center [464, 257] width 4 height 6
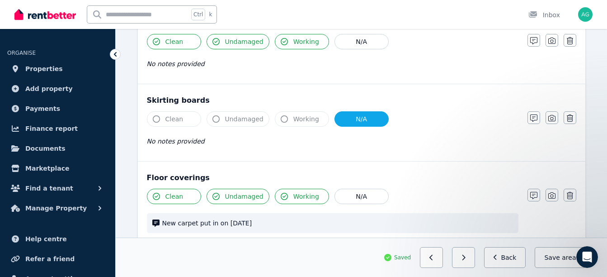
scroll to position [632, 0]
click at [466, 257] on icon "button" at bounding box center [464, 257] width 4 height 6
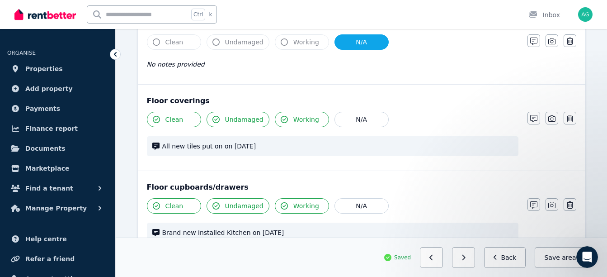
scroll to position [1159, 0]
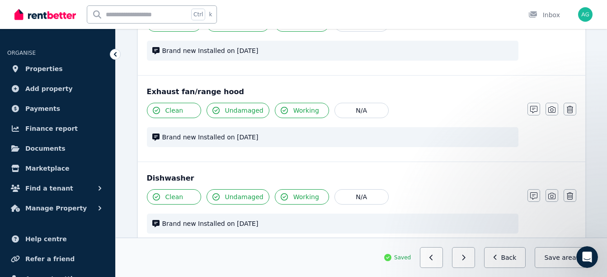
click at [466, 257] on icon "button" at bounding box center [464, 257] width 4 height 6
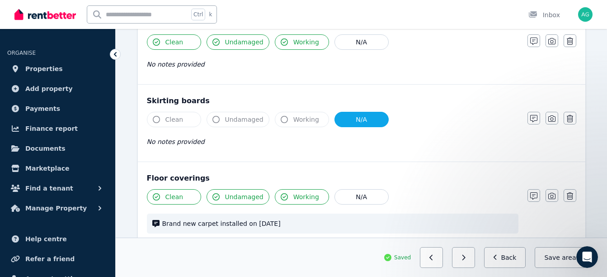
click at [466, 257] on icon "button" at bounding box center [464, 257] width 4 height 6
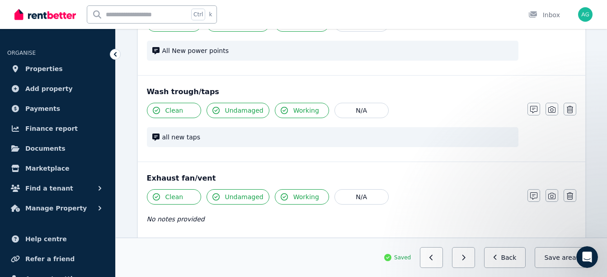
scroll to position [709, 0]
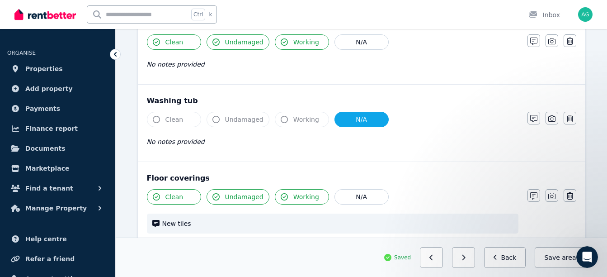
click at [466, 257] on icon "button" at bounding box center [464, 257] width 4 height 6
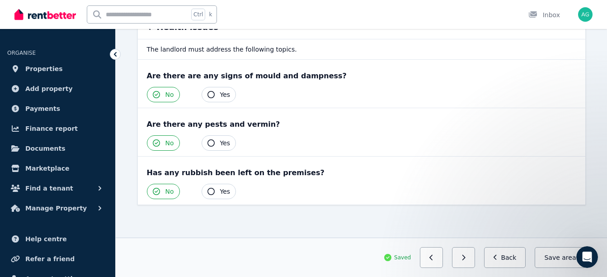
click at [466, 257] on icon "button" at bounding box center [464, 257] width 4 height 6
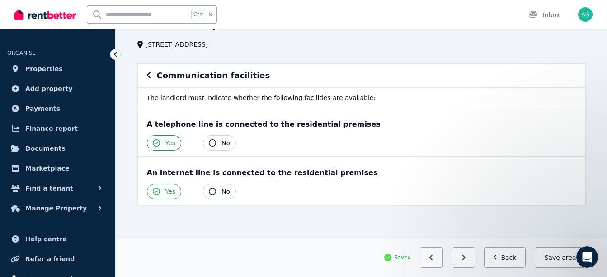
scroll to position [52, 0]
click at [466, 257] on icon "button" at bounding box center [464, 257] width 4 height 6
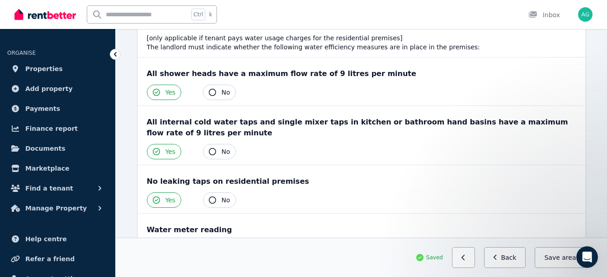
scroll to position [117, 0]
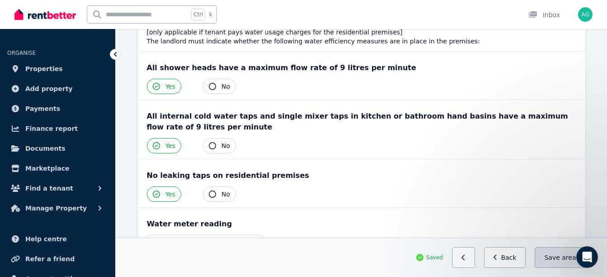
click at [562, 258] on button "Save area" at bounding box center [560, 257] width 51 height 21
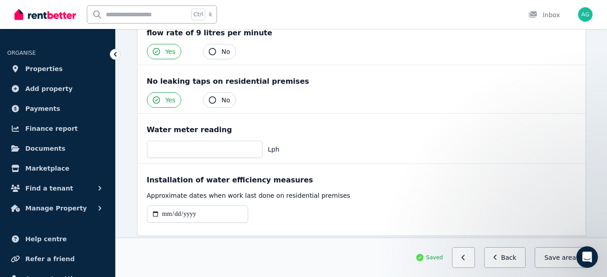
scroll to position [213, 0]
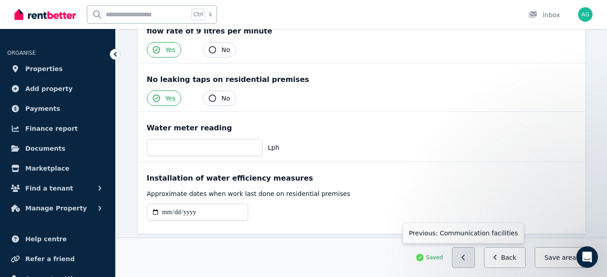
click at [466, 259] on icon "button" at bounding box center [464, 257] width 4 height 6
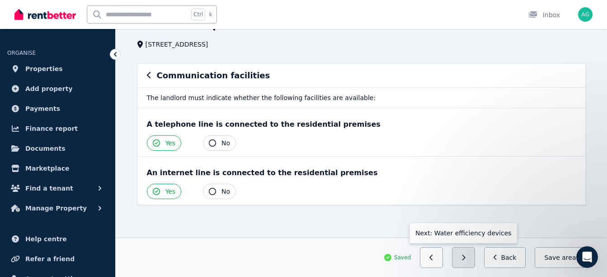
click at [466, 259] on icon "button" at bounding box center [464, 257] width 4 height 6
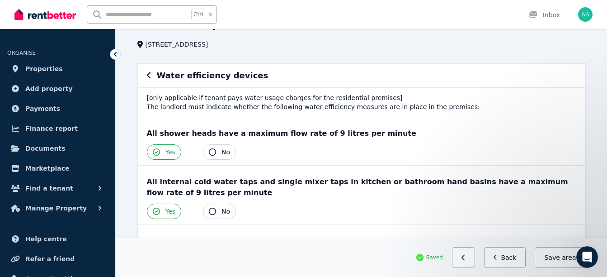
click at [466, 259] on icon "button" at bounding box center [464, 257] width 4 height 6
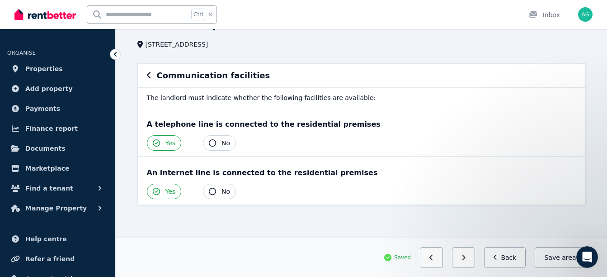
click at [466, 259] on icon "button" at bounding box center [464, 257] width 4 height 6
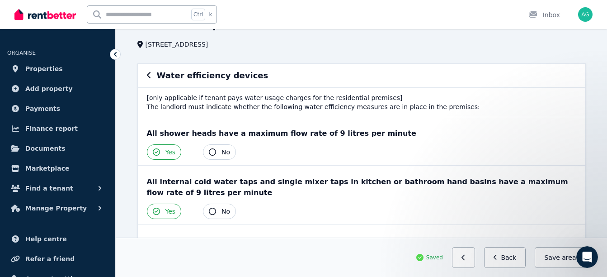
click at [466, 259] on icon "button" at bounding box center [464, 257] width 4 height 6
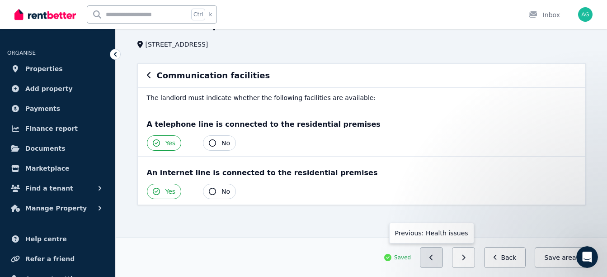
click at [435, 257] on button "button" at bounding box center [431, 257] width 23 height 21
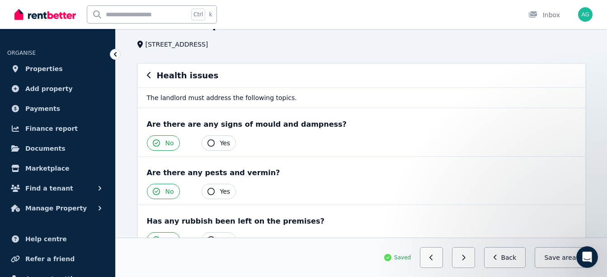
click at [435, 257] on button "button" at bounding box center [431, 257] width 23 height 21
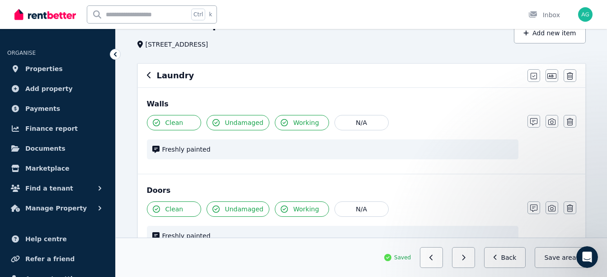
click at [435, 257] on button "button" at bounding box center [431, 257] width 23 height 21
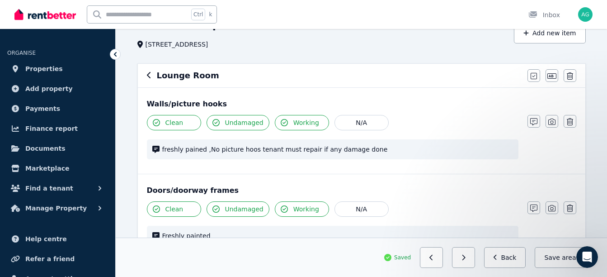
click at [435, 257] on button "button" at bounding box center [431, 257] width 23 height 21
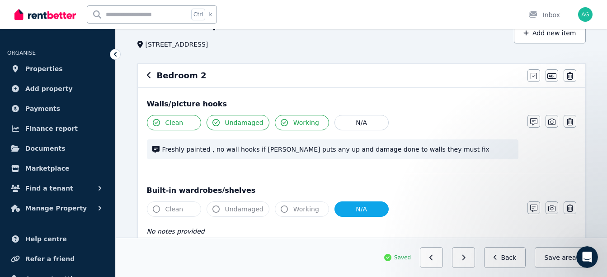
click at [435, 257] on button "button" at bounding box center [431, 257] width 23 height 21
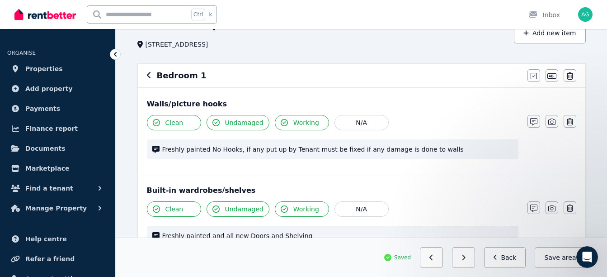
click at [435, 257] on button "button" at bounding box center [431, 257] width 23 height 21
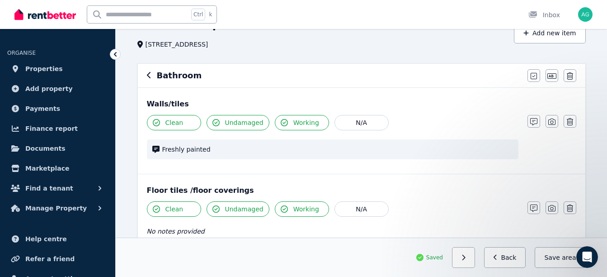
click at [435, 257] on div "Saved" at bounding box center [429, 257] width 27 height 7
click at [54, 129] on span "Finance report" at bounding box center [51, 128] width 52 height 11
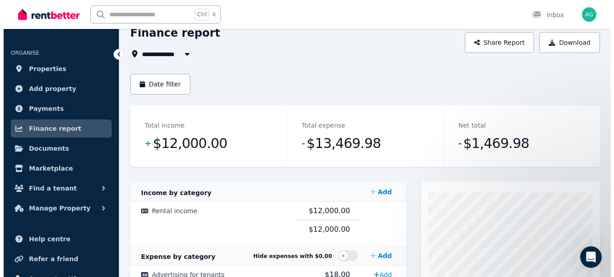
scroll to position [6, 0]
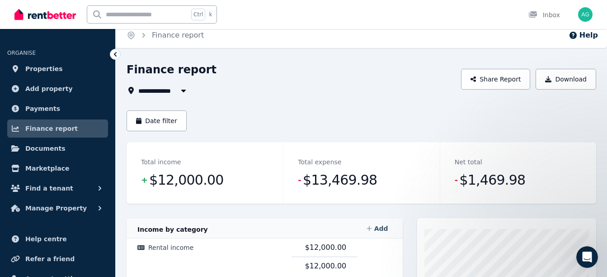
click at [375, 229] on link "Add" at bounding box center [377, 228] width 29 height 18
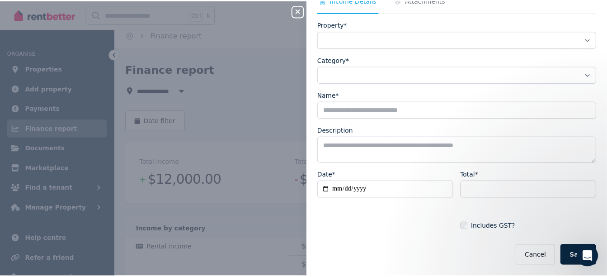
scroll to position [0, 0]
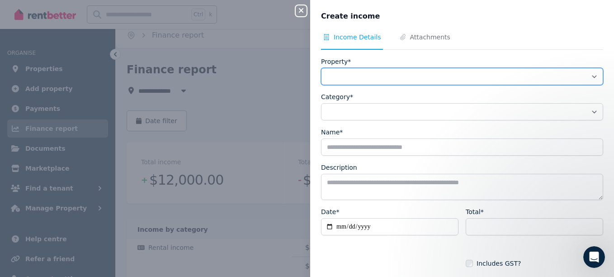
click at [590, 78] on select "**********" at bounding box center [462, 76] width 282 height 17
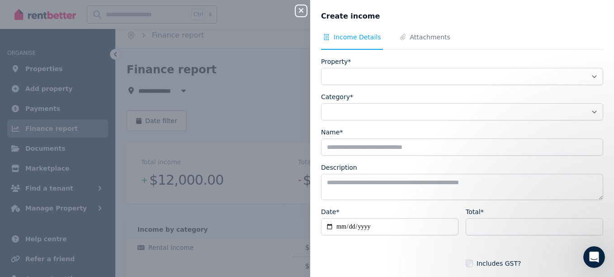
click at [298, 8] on icon "button" at bounding box center [301, 10] width 11 height 7
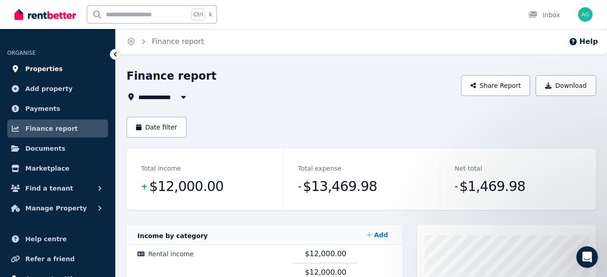
click at [45, 68] on span "Properties" at bounding box center [44, 68] width 38 height 11
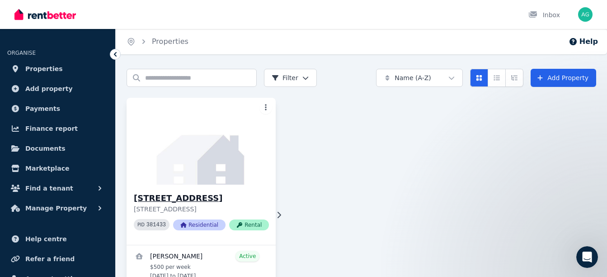
click at [198, 230] on span "Residential" at bounding box center [199, 224] width 52 height 11
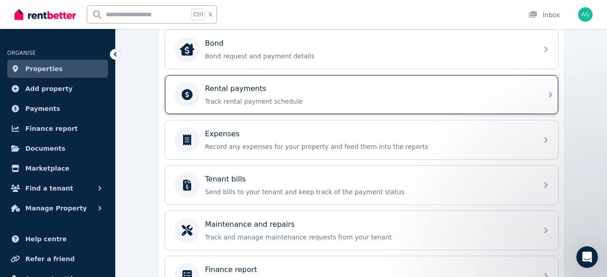
scroll to position [347, 0]
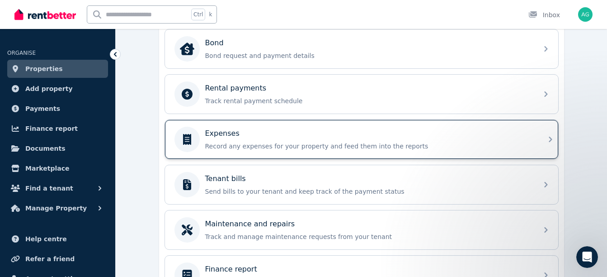
click at [551, 141] on icon at bounding box center [550, 139] width 11 height 11
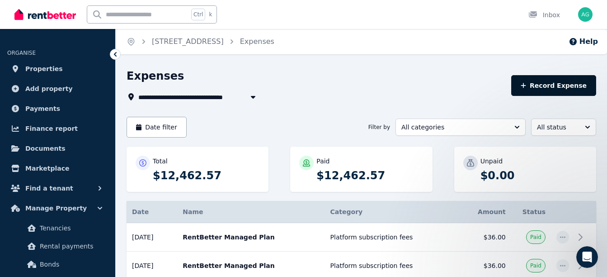
click at [567, 85] on button "Record Expense" at bounding box center [553, 85] width 85 height 21
select select "**********"
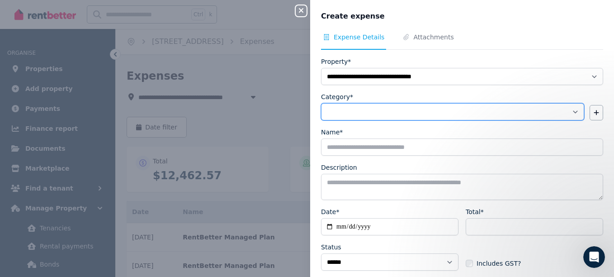
click at [571, 112] on select "**********" at bounding box center [452, 111] width 263 height 17
select select "**********"
click at [321, 103] on select "**********" at bounding box center [452, 111] width 263 height 17
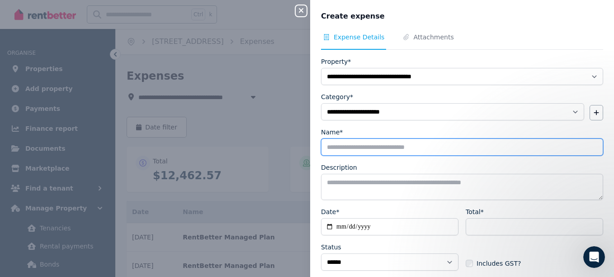
click at [358, 148] on input "Name*" at bounding box center [462, 146] width 282 height 17
type input "**********"
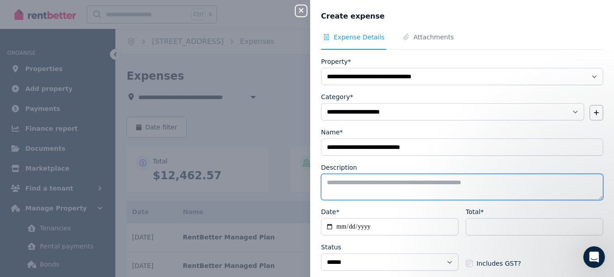
click at [332, 185] on textarea "Description" at bounding box center [462, 187] width 282 height 26
type textarea "*"
type textarea "**********"
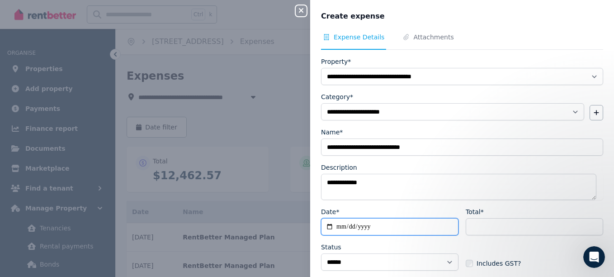
click at [352, 223] on input "Date*" at bounding box center [389, 226] width 137 height 17
click at [344, 224] on input "Date*" at bounding box center [389, 226] width 137 height 17
type input "**********"
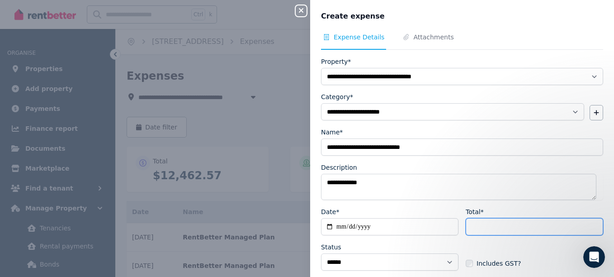
click at [474, 226] on input "Total*" at bounding box center [534, 226] width 137 height 17
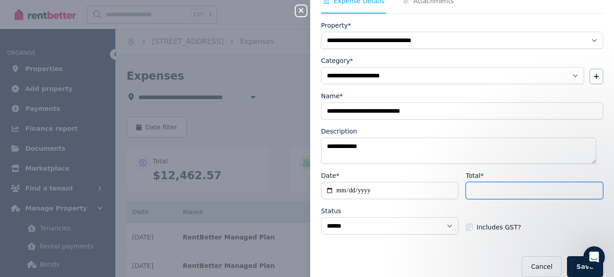
scroll to position [47, 0]
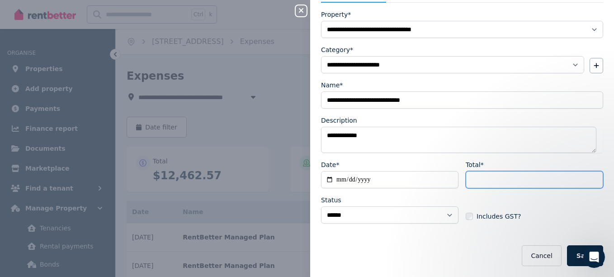
type input "******"
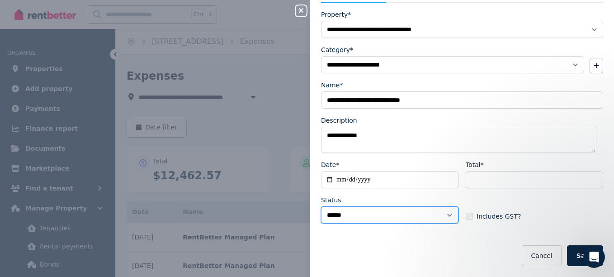
click at [449, 216] on select "****** ****" at bounding box center [389, 214] width 137 height 17
select select "**********"
click at [321, 206] on select "****** ****" at bounding box center [389, 214] width 137 height 17
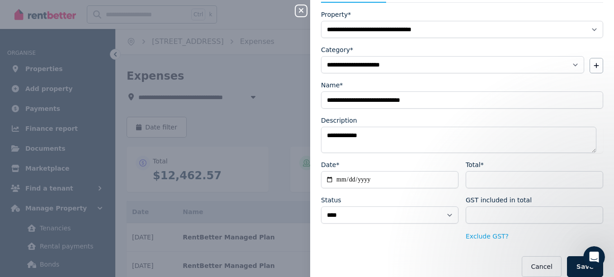
scroll to position [58, 0]
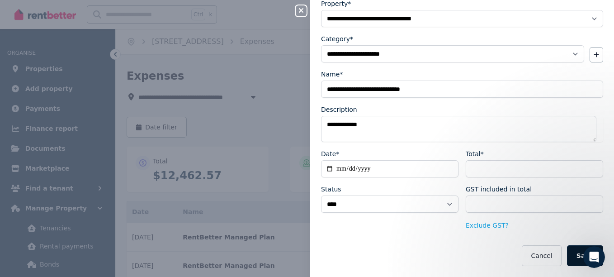
click at [578, 257] on button "Save" at bounding box center [585, 255] width 36 height 21
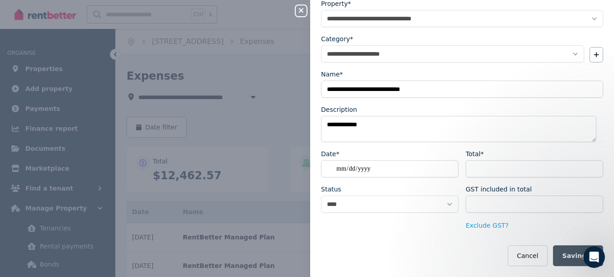
select select "**********"
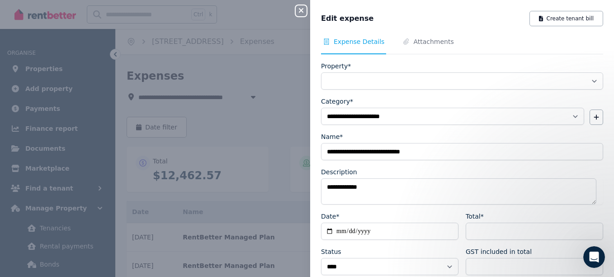
select select "**********"
click at [594, 253] on icon "Open Intercom Messenger" at bounding box center [592, 255] width 15 height 15
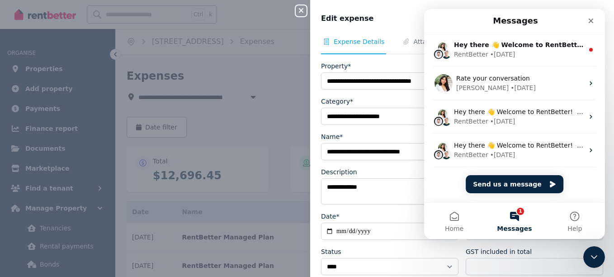
click at [511, 214] on button "1 Messages" at bounding box center [514, 221] width 60 height 36
click at [589, 19] on icon "Close" at bounding box center [591, 21] width 5 height 5
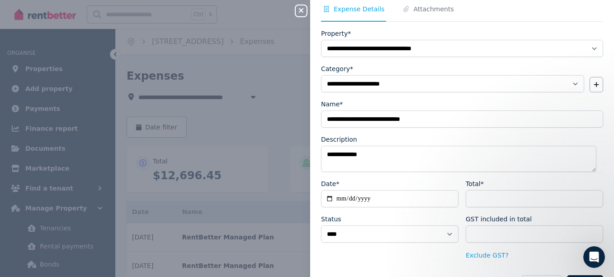
scroll to position [62, 0]
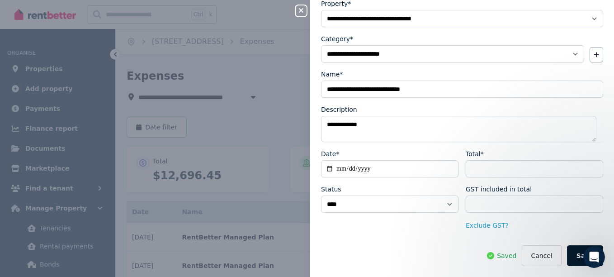
click at [574, 253] on button "Save" at bounding box center [585, 255] width 36 height 21
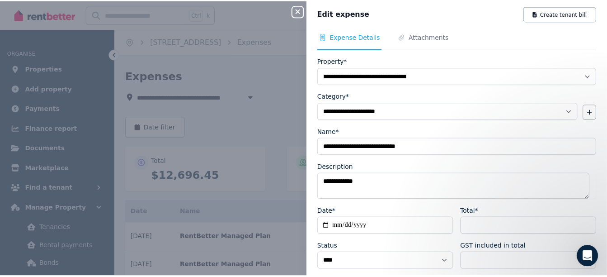
scroll to position [0, 0]
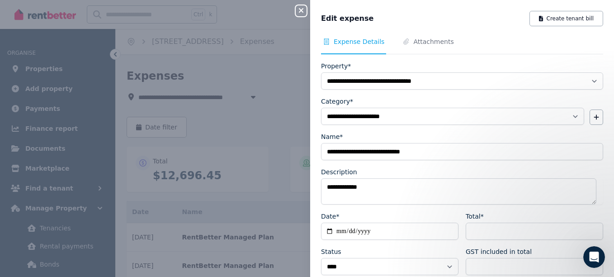
click at [226, 42] on div "**********" at bounding box center [307, 138] width 614 height 277
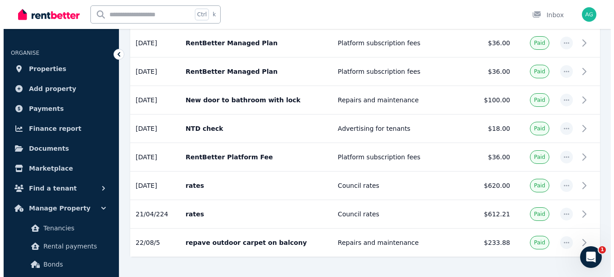
scroll to position [393, 0]
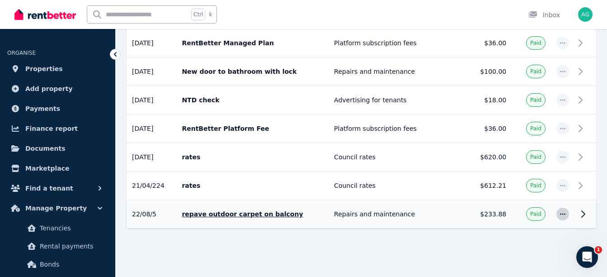
click at [562, 212] on icon "button" at bounding box center [562, 214] width 7 height 6
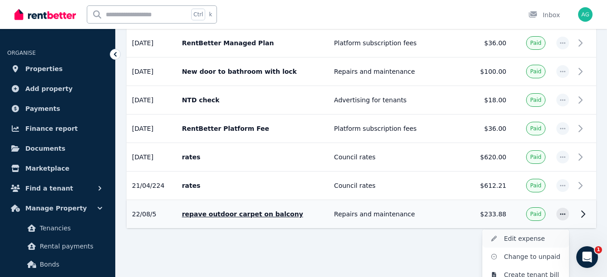
click at [523, 236] on span "Edit expense" at bounding box center [533, 238] width 58 height 11
select select "**********"
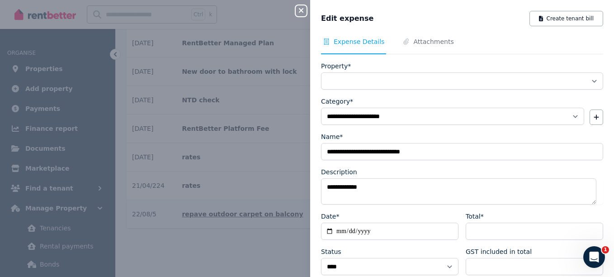
select select "**********"
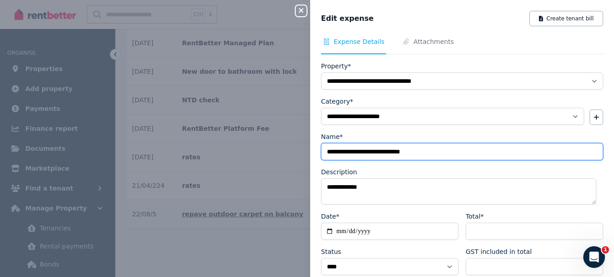
click at [341, 151] on input "**********" at bounding box center [462, 151] width 282 height 17
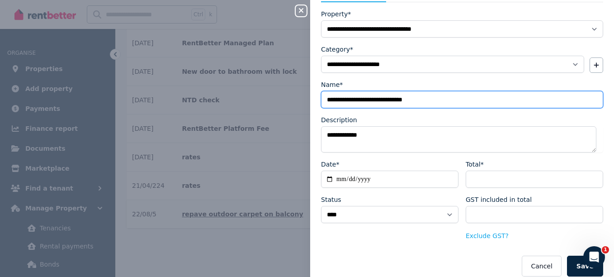
scroll to position [62, 0]
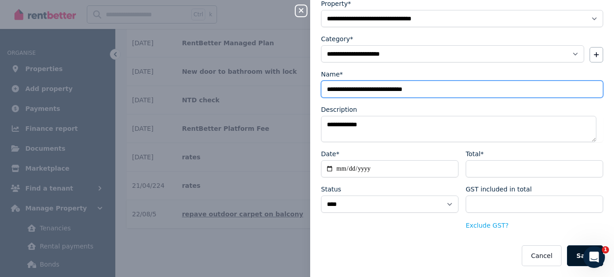
type input "**********"
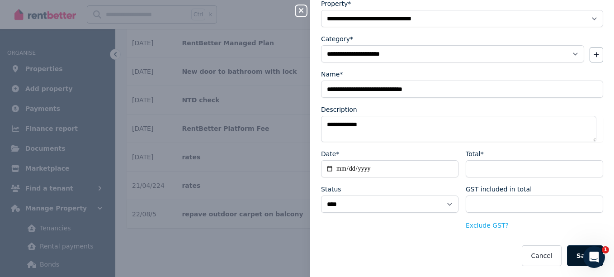
click at [580, 255] on button "Save" at bounding box center [585, 255] width 36 height 21
click at [573, 253] on button "Save" at bounding box center [585, 255] width 36 height 21
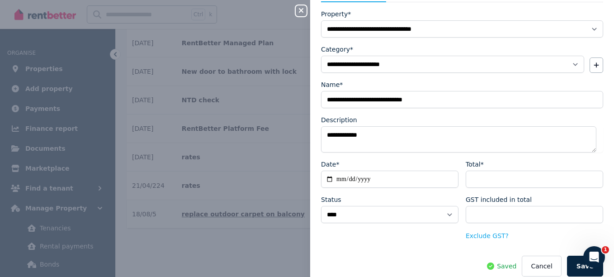
scroll to position [44, 0]
